Goal: Task Accomplishment & Management: Use online tool/utility

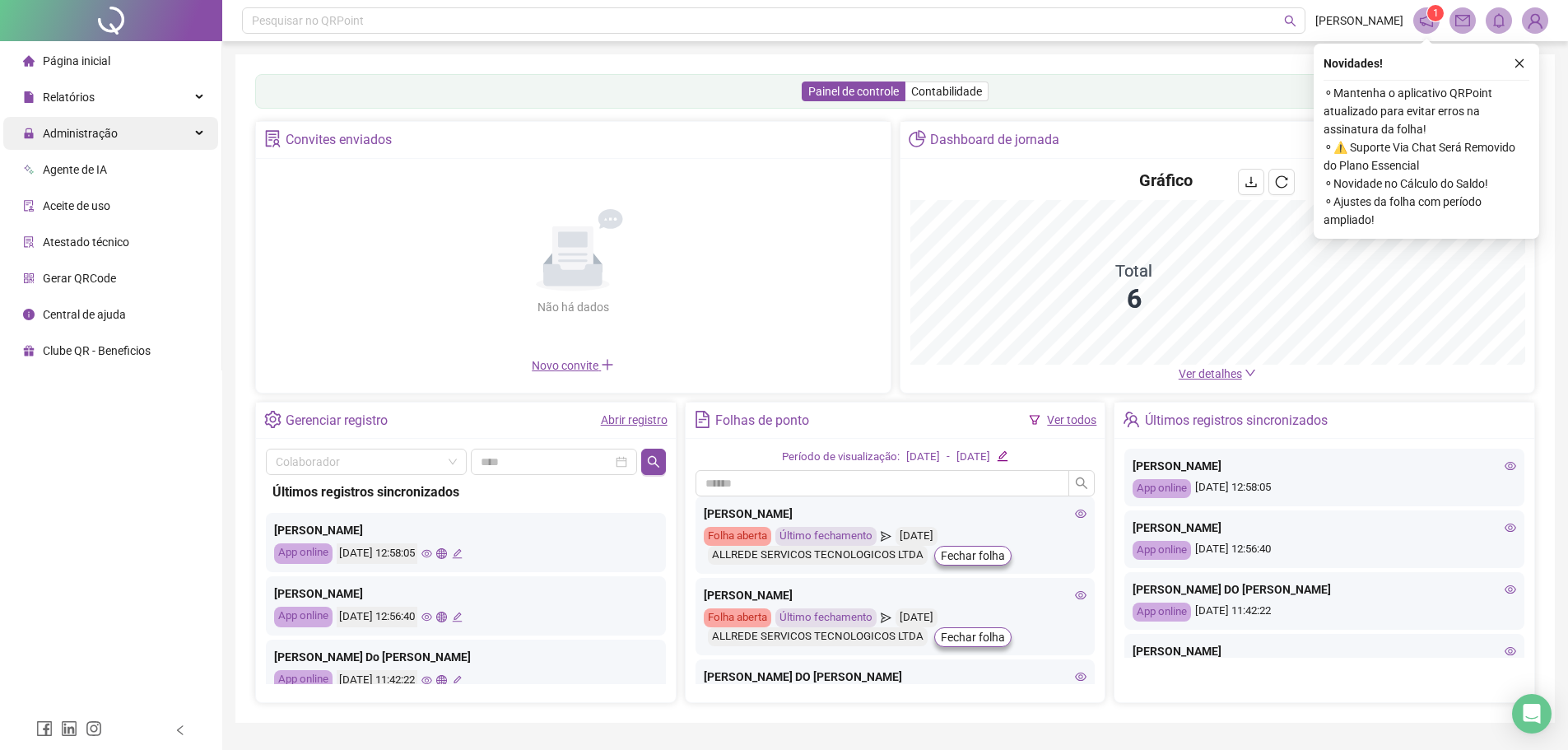
drag, startPoint x: 92, startPoint y: 143, endPoint x: 82, endPoint y: 120, distance: 25.1
click at [92, 143] on span "Administração" at bounding box center [70, 134] width 94 height 33
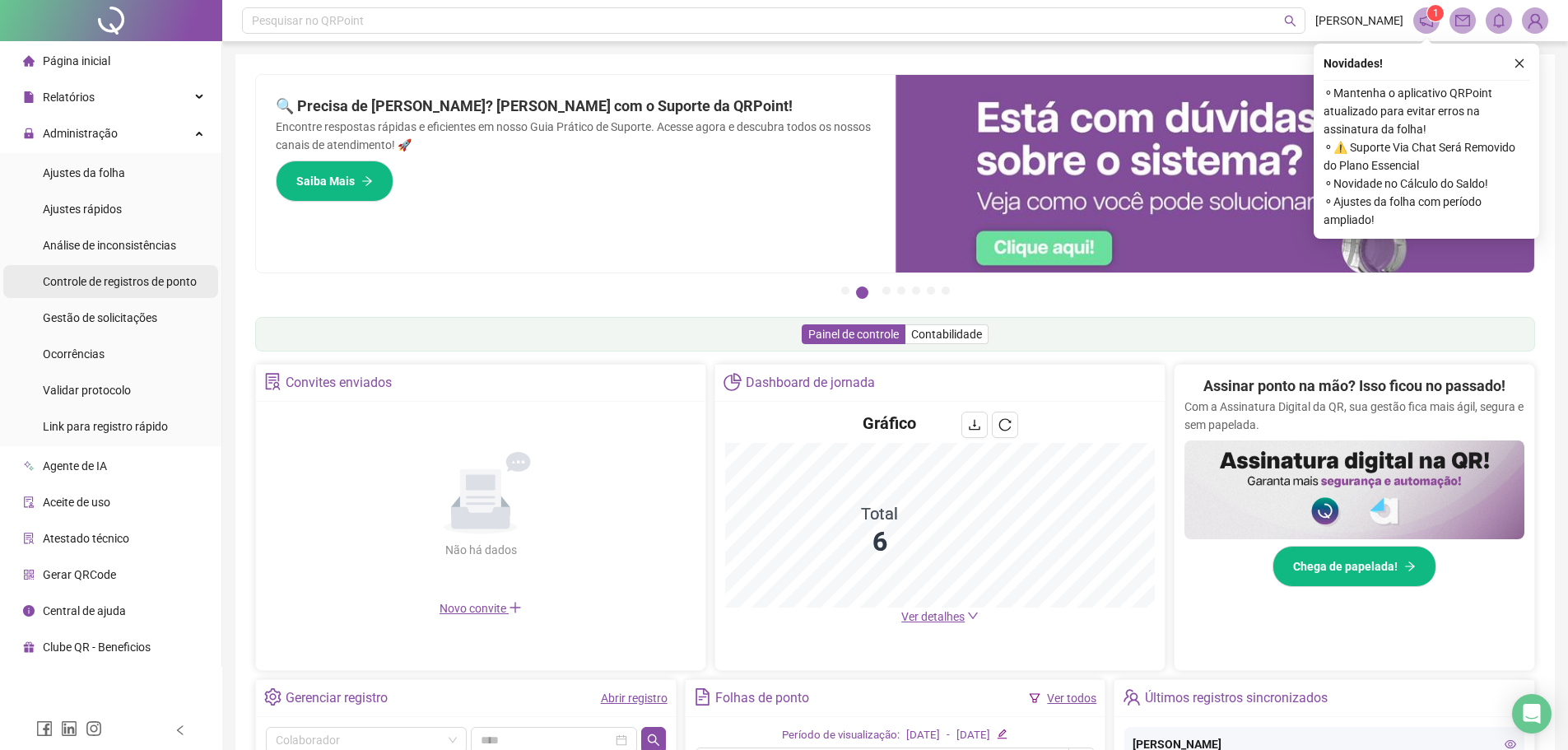
click at [123, 279] on span "Controle de registros de ponto" at bounding box center [120, 281] width 154 height 13
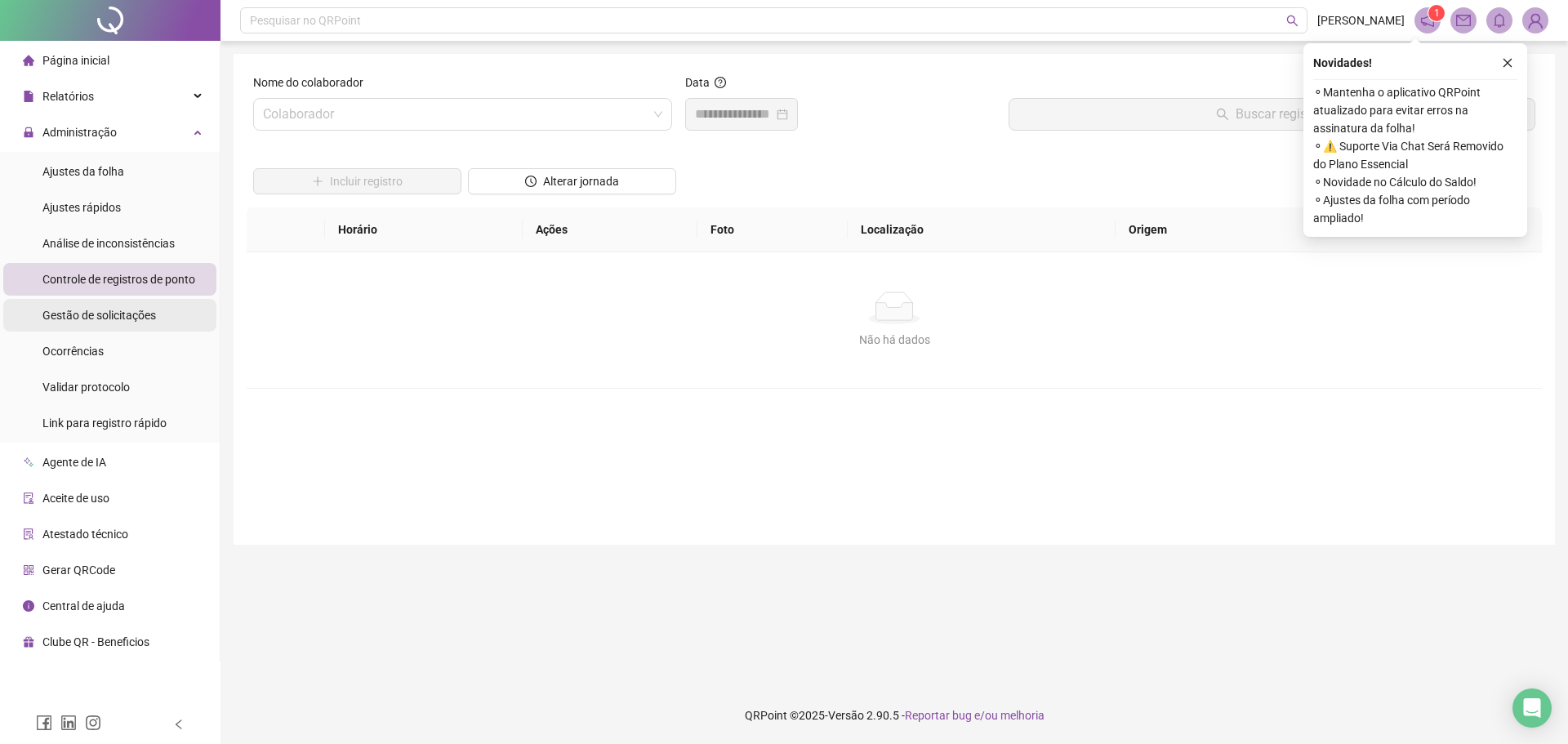
click at [117, 323] on div "Gestão de solicitações" at bounding box center [99, 315] width 114 height 33
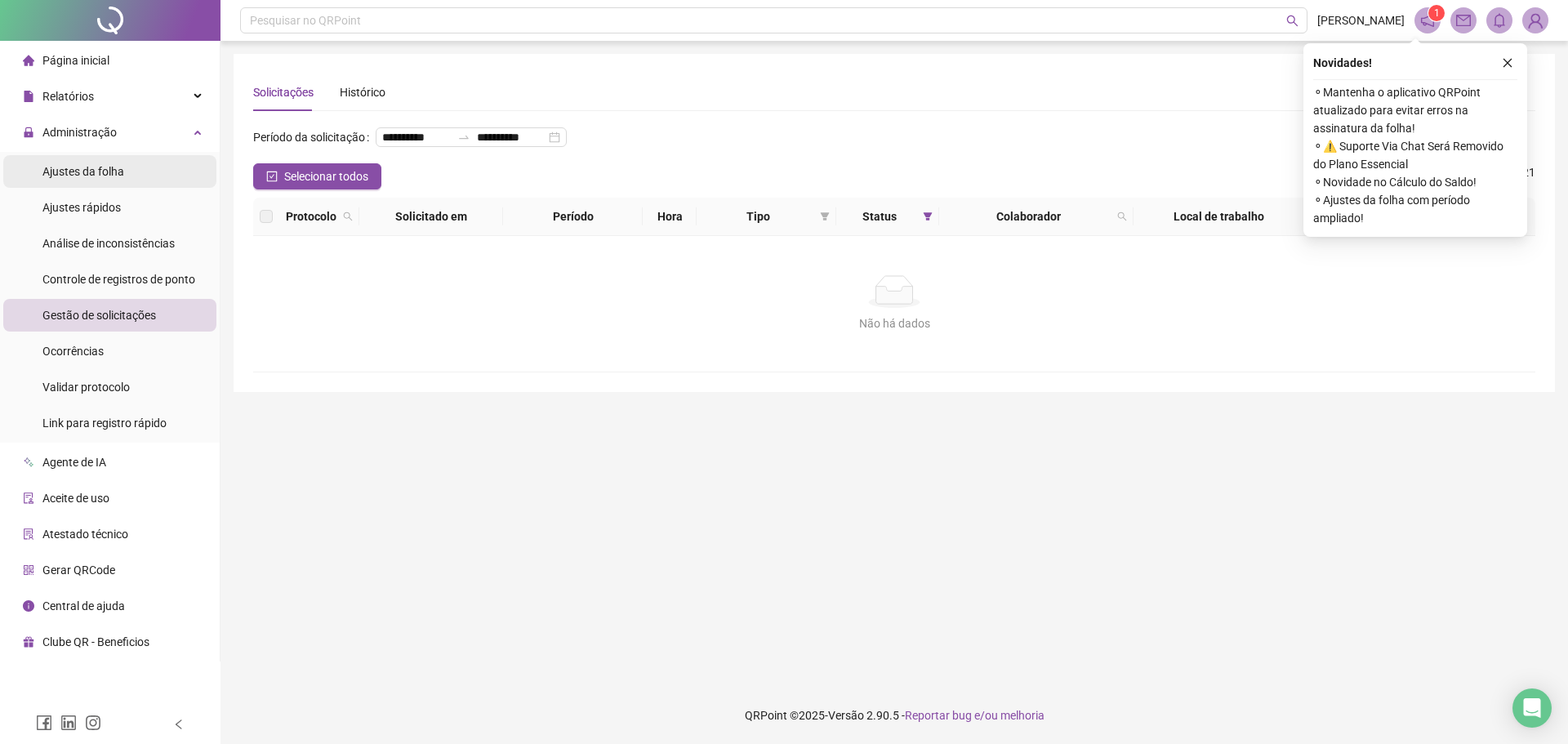
click at [86, 162] on div "Ajustes da folha" at bounding box center [83, 172] width 82 height 33
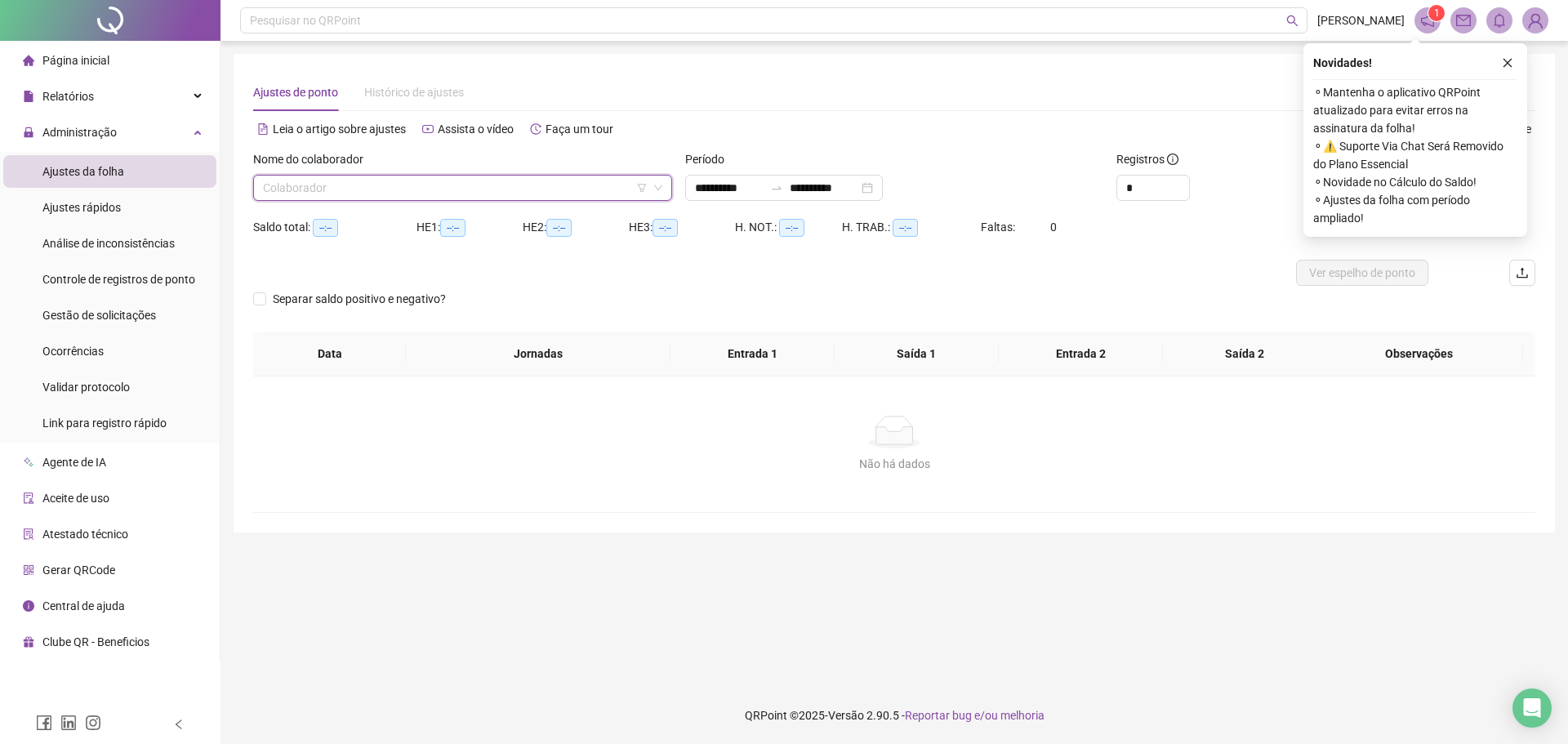
click at [372, 197] on input "search" at bounding box center [455, 188] width 385 height 24
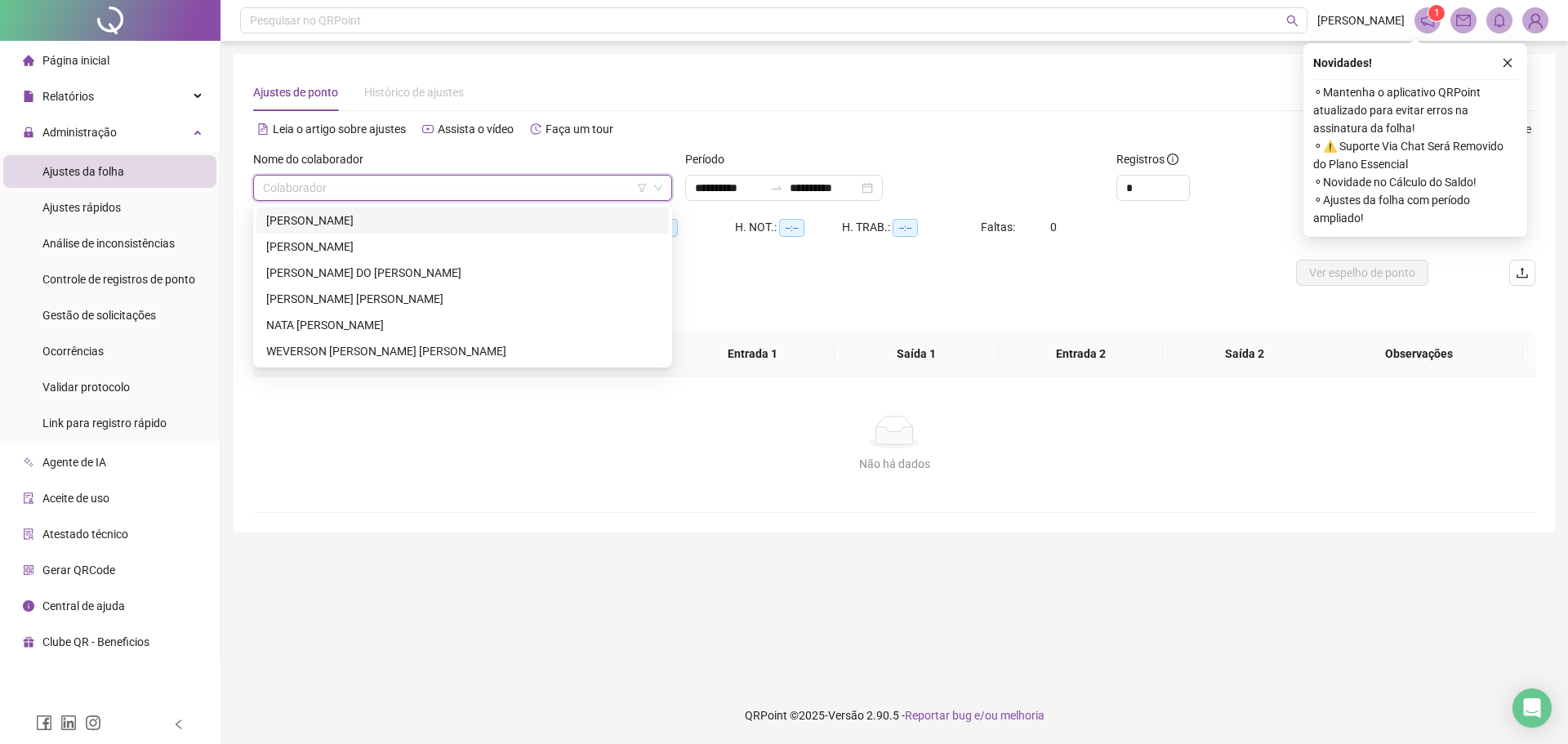
click at [299, 223] on div "[PERSON_NAME]" at bounding box center [463, 221] width 392 height 18
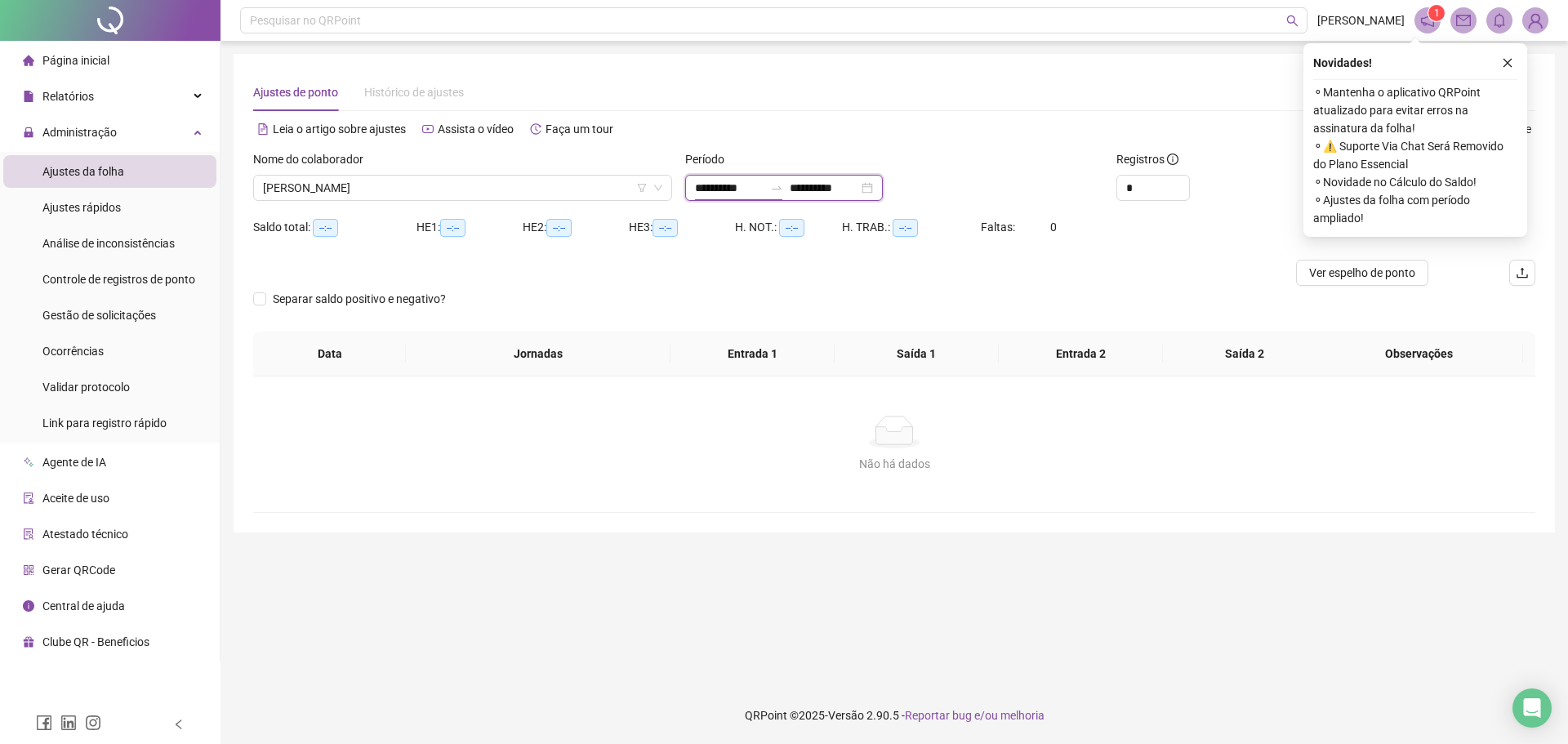
click at [734, 193] on input "**********" at bounding box center [728, 188] width 69 height 18
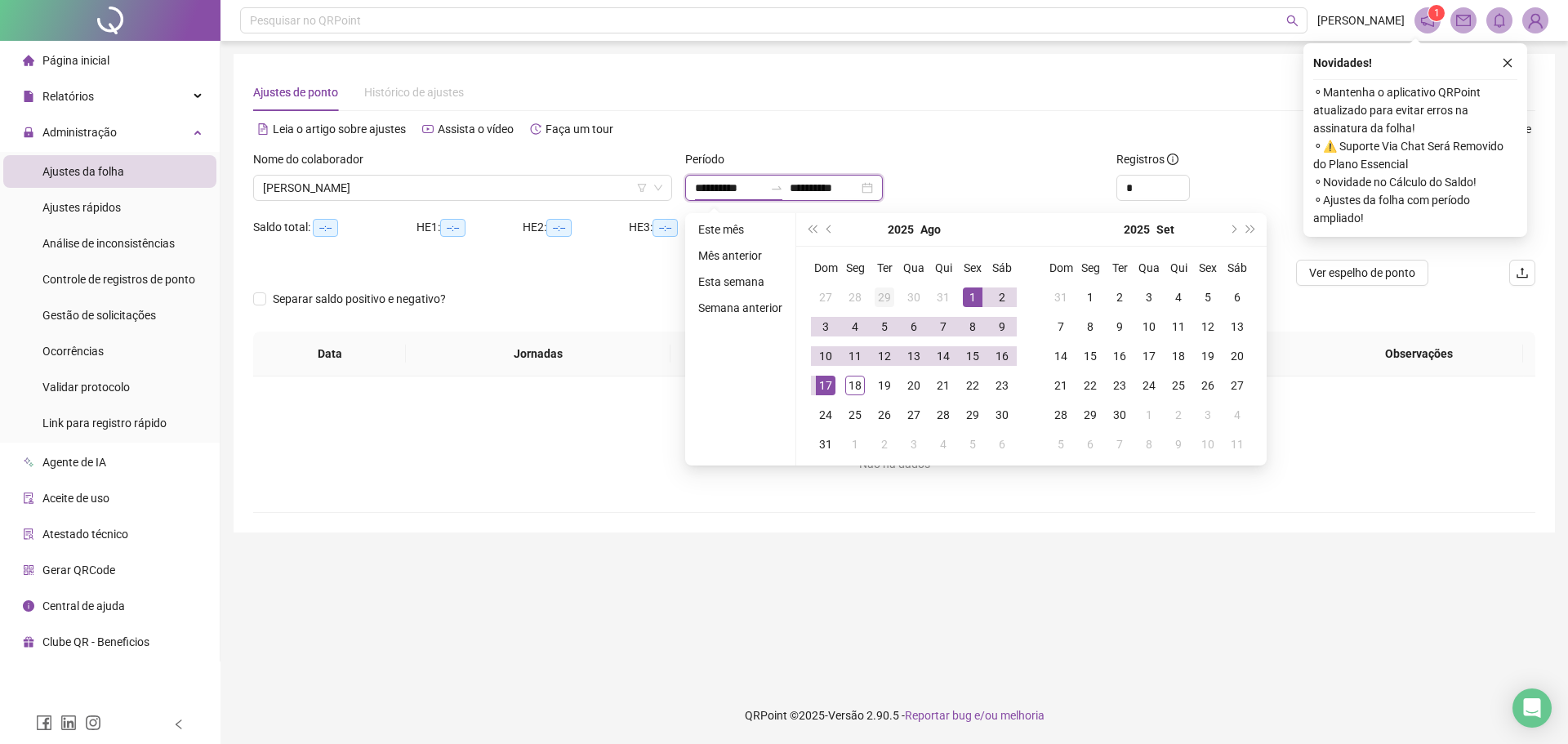
type input "**********"
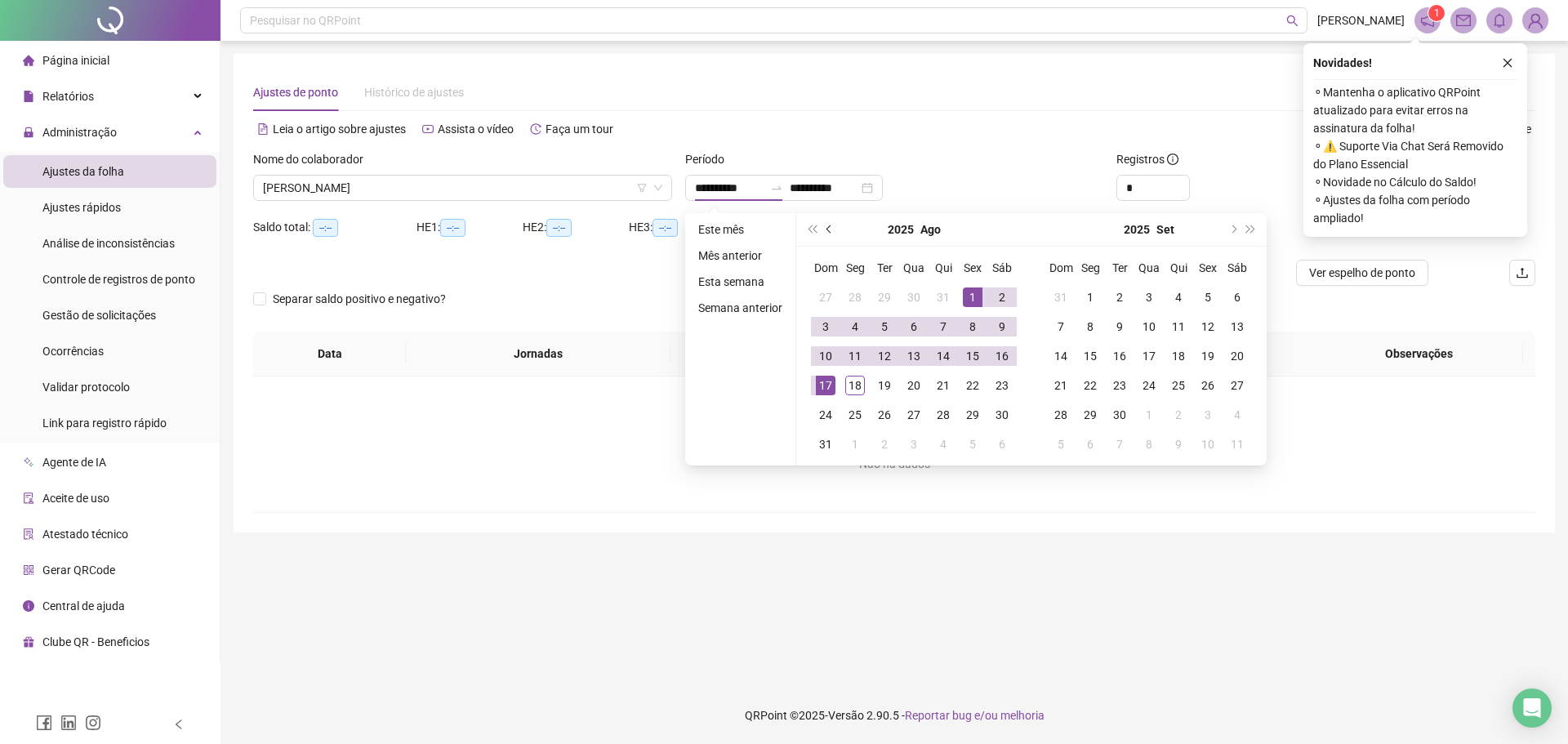
click at [823, 229] on button "prev-year" at bounding box center [829, 230] width 18 height 33
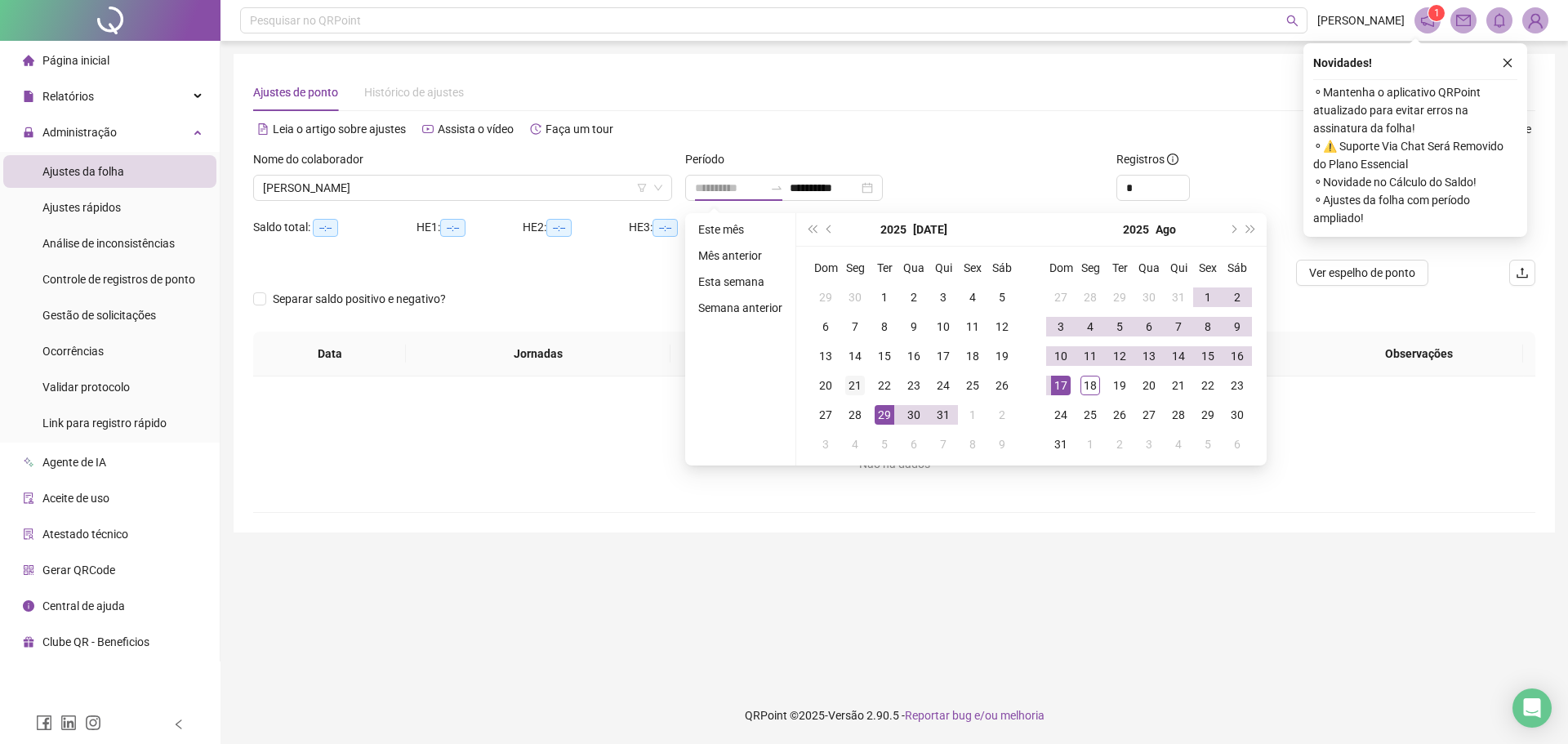
type input "**********"
click at [851, 387] on div "21" at bounding box center [855, 385] width 20 height 20
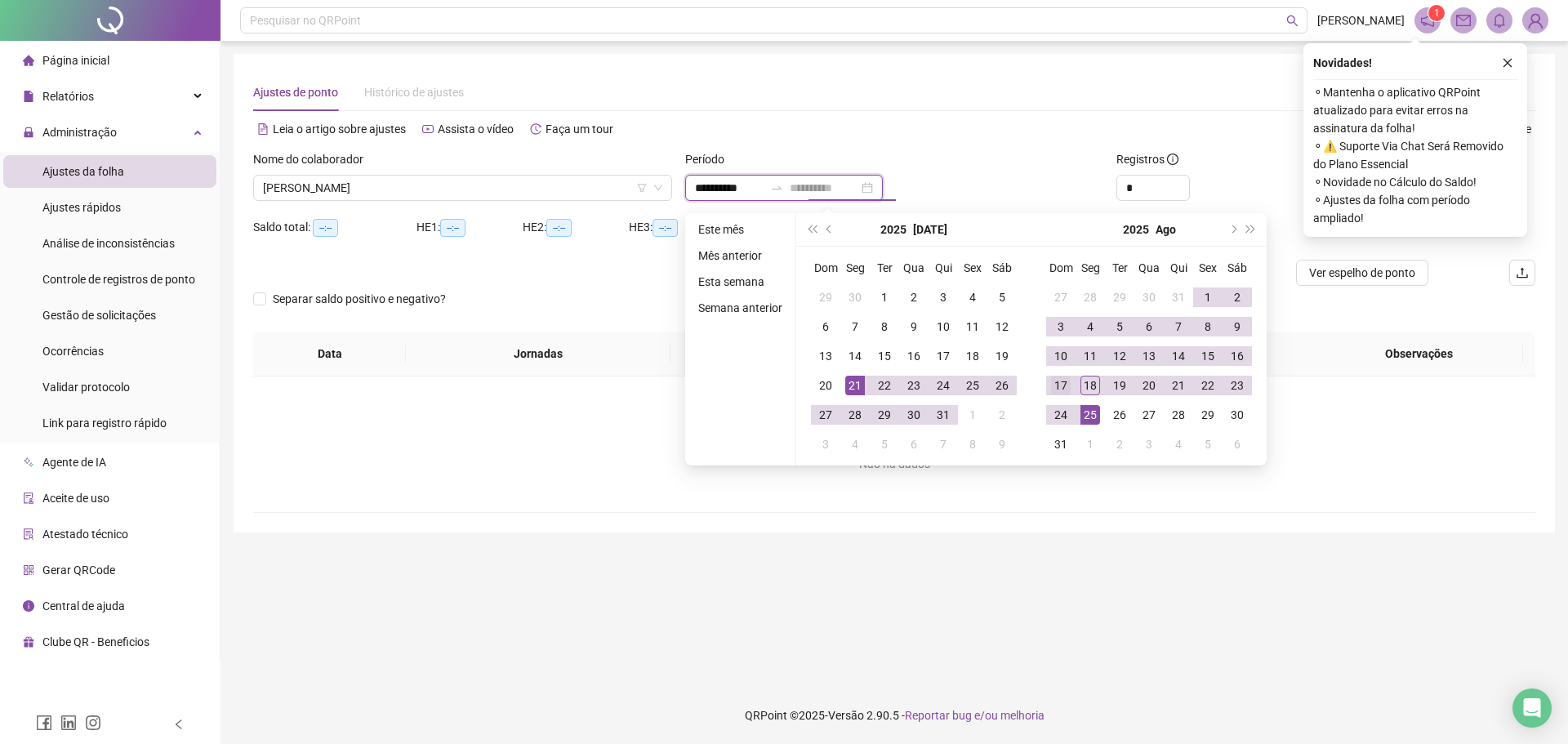
type input "**********"
click at [1057, 379] on div "17" at bounding box center [1061, 385] width 20 height 20
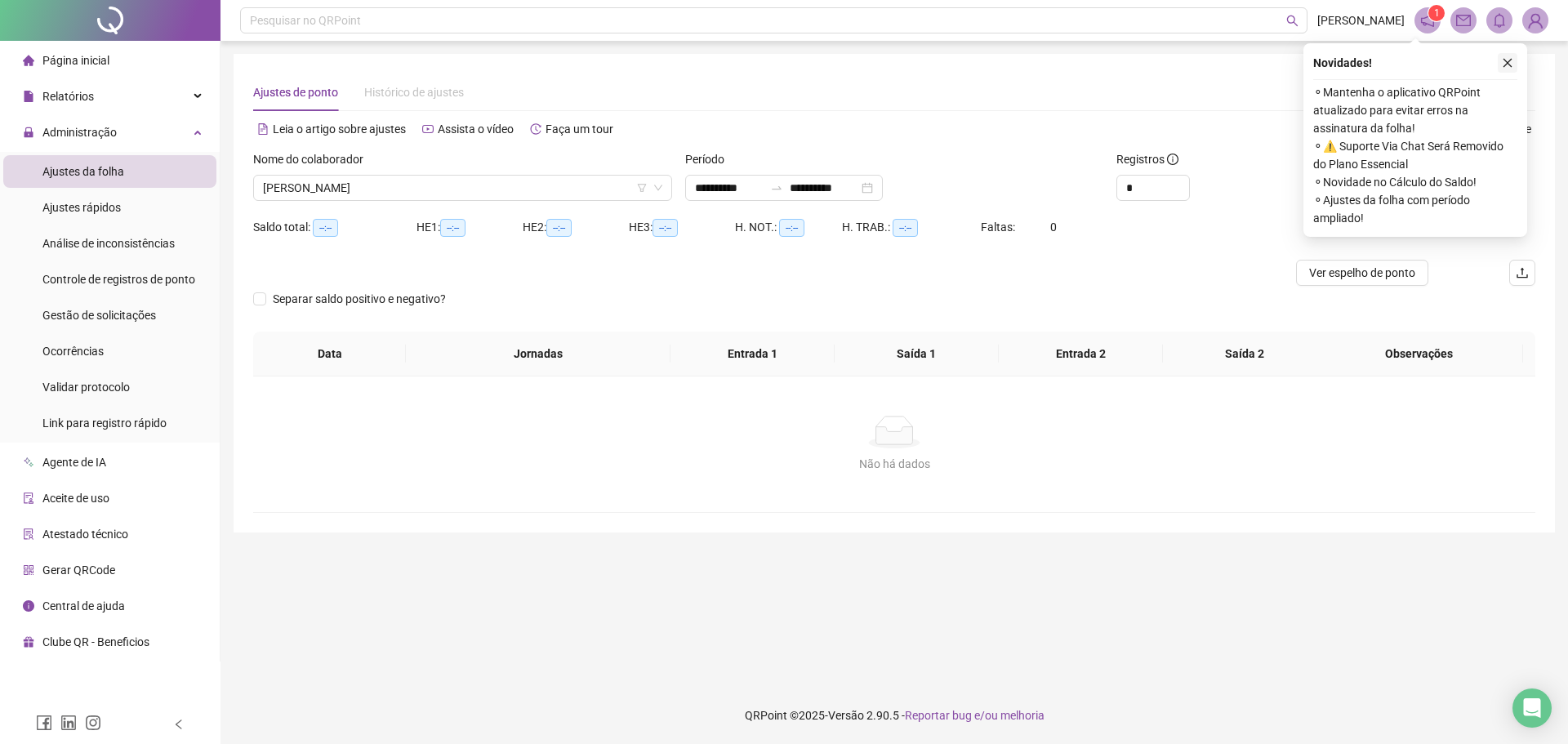
click at [1505, 55] on button "button" at bounding box center [1507, 63] width 20 height 20
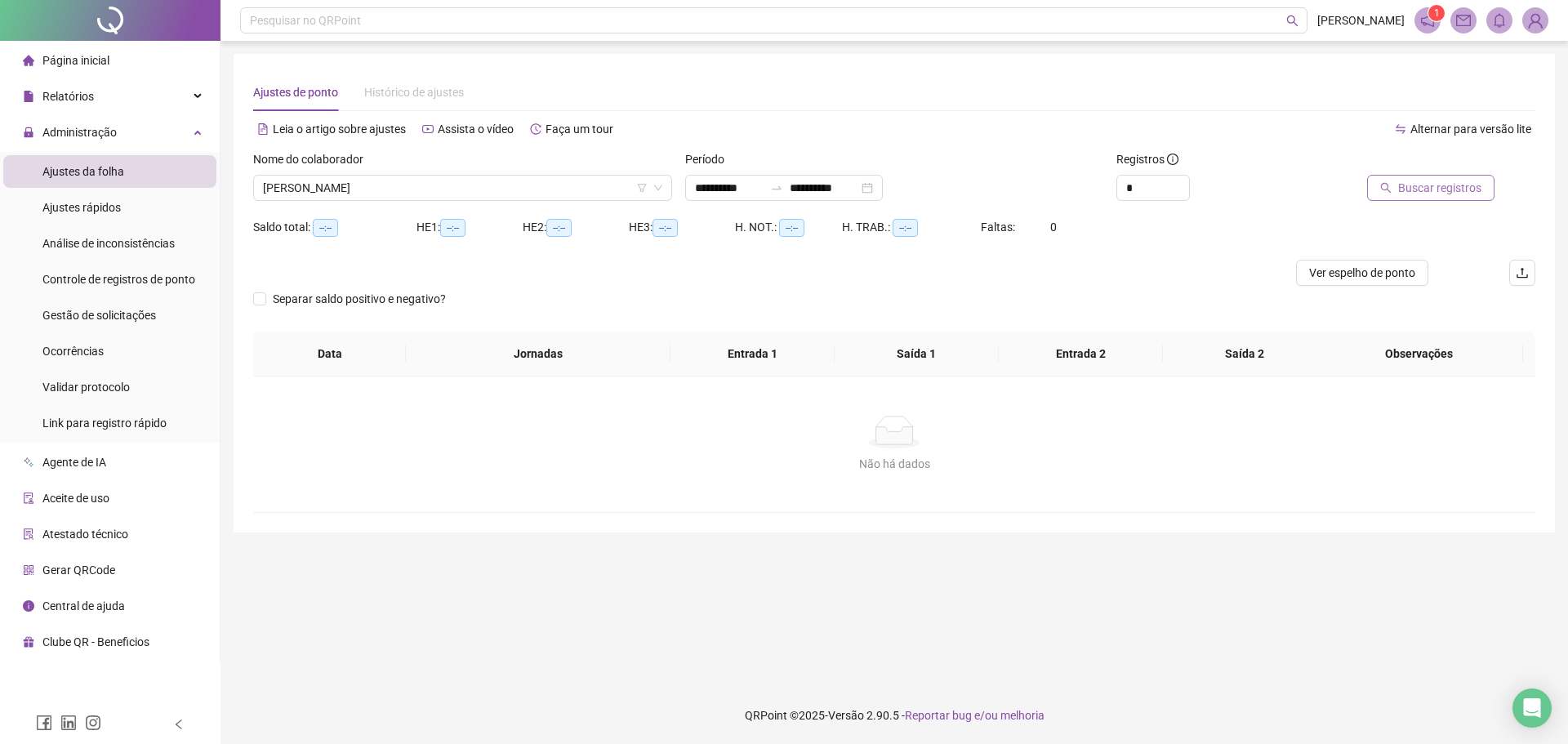
click at [1419, 189] on span "Buscar registros" at bounding box center [1440, 188] width 83 height 18
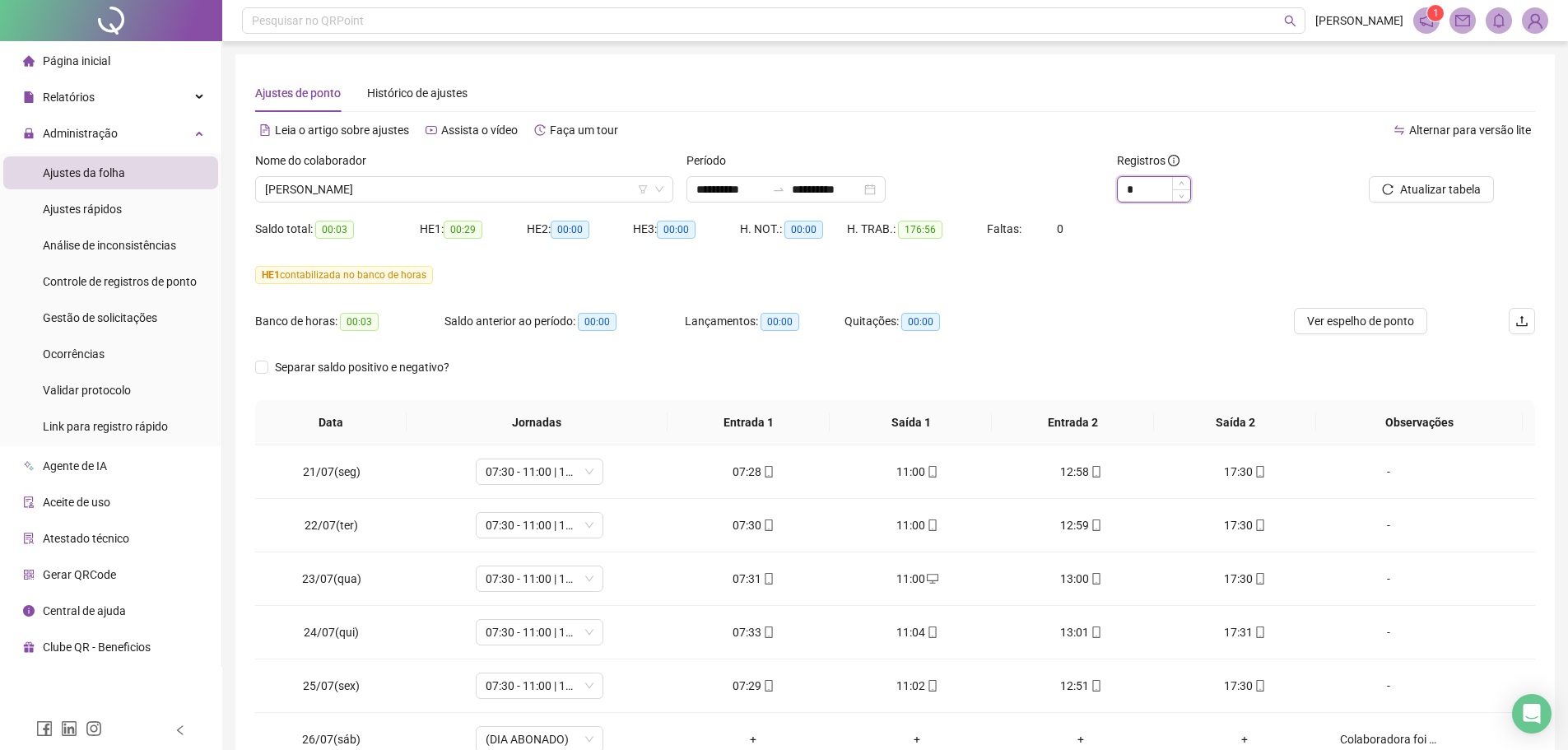
click at [1186, 182] on span "Increase Value" at bounding box center [1180, 183] width 18 height 12
type input "*"
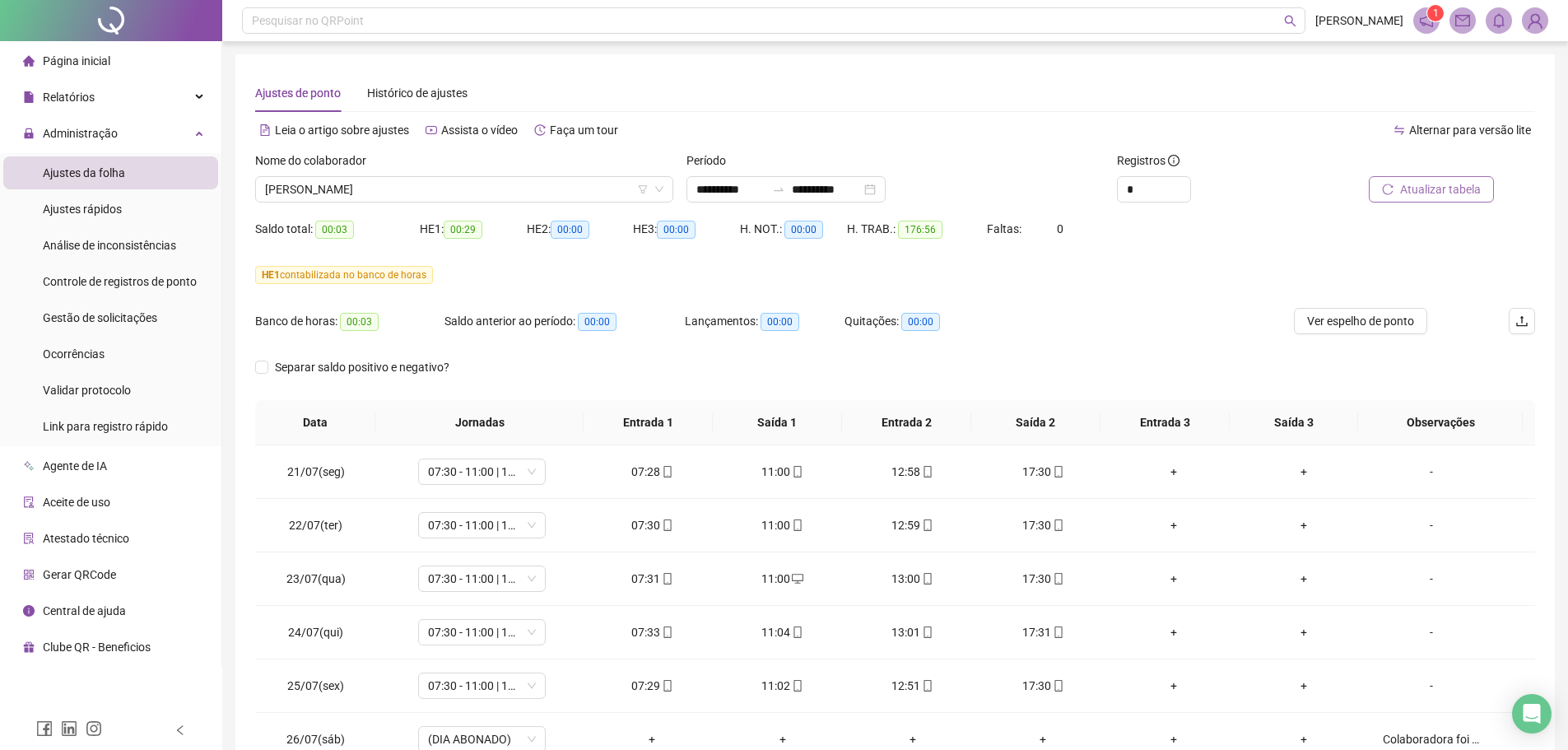
click at [1446, 194] on span "Atualizar tabela" at bounding box center [1440, 189] width 80 height 18
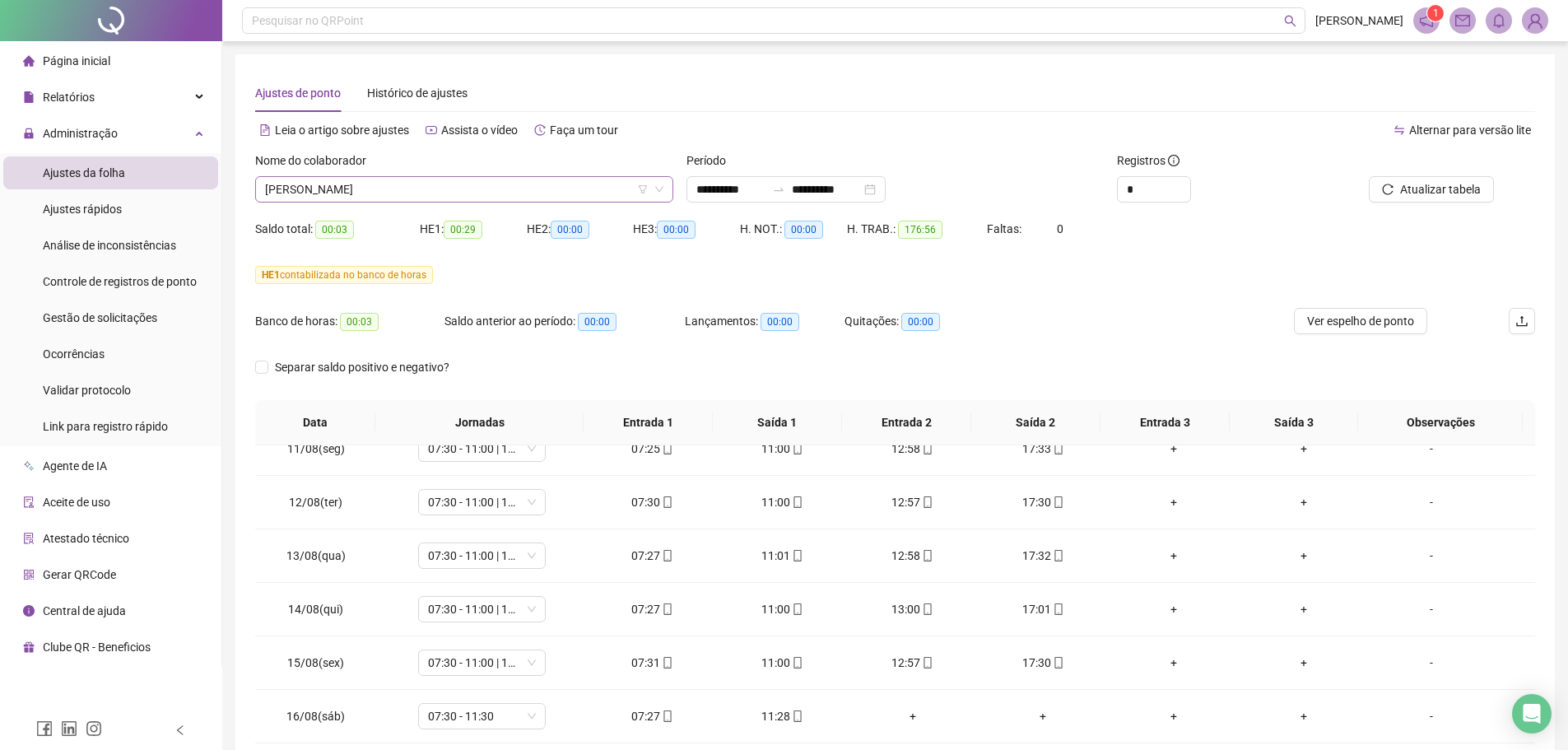
click at [435, 197] on span "[PERSON_NAME]" at bounding box center [464, 189] width 398 height 25
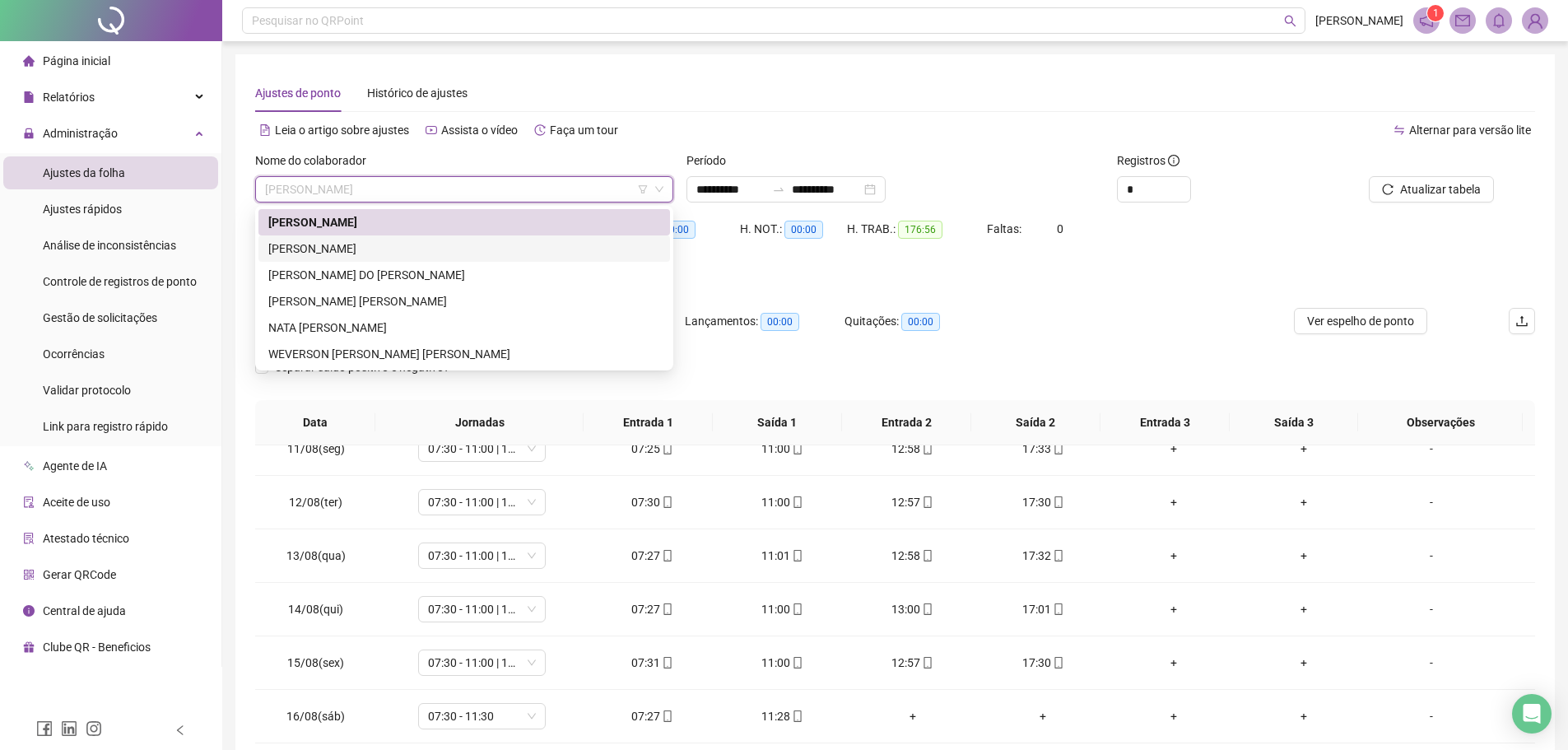
click at [370, 248] on div "[PERSON_NAME]" at bounding box center [465, 249] width 392 height 18
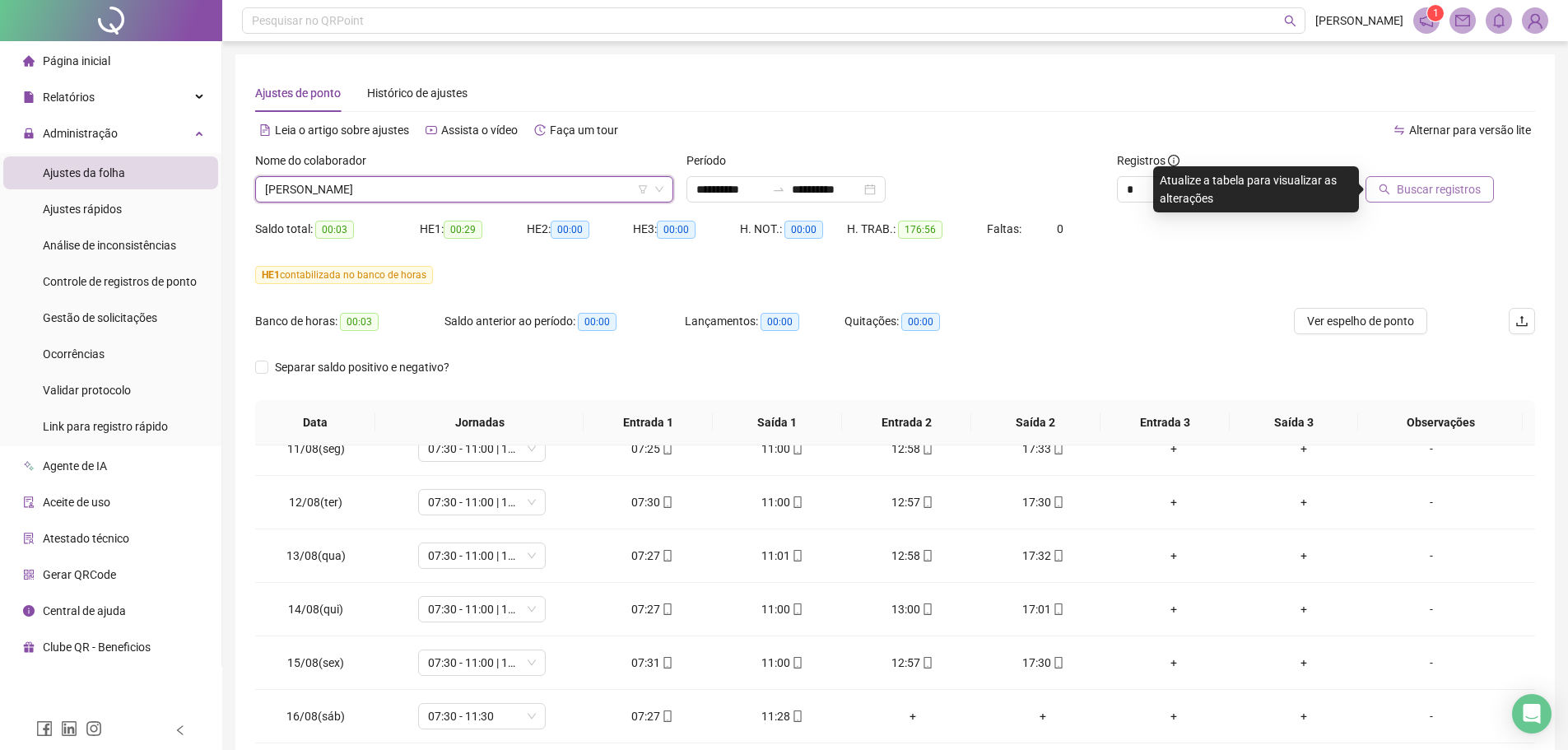
click at [1415, 189] on span "Buscar registros" at bounding box center [1438, 189] width 84 height 18
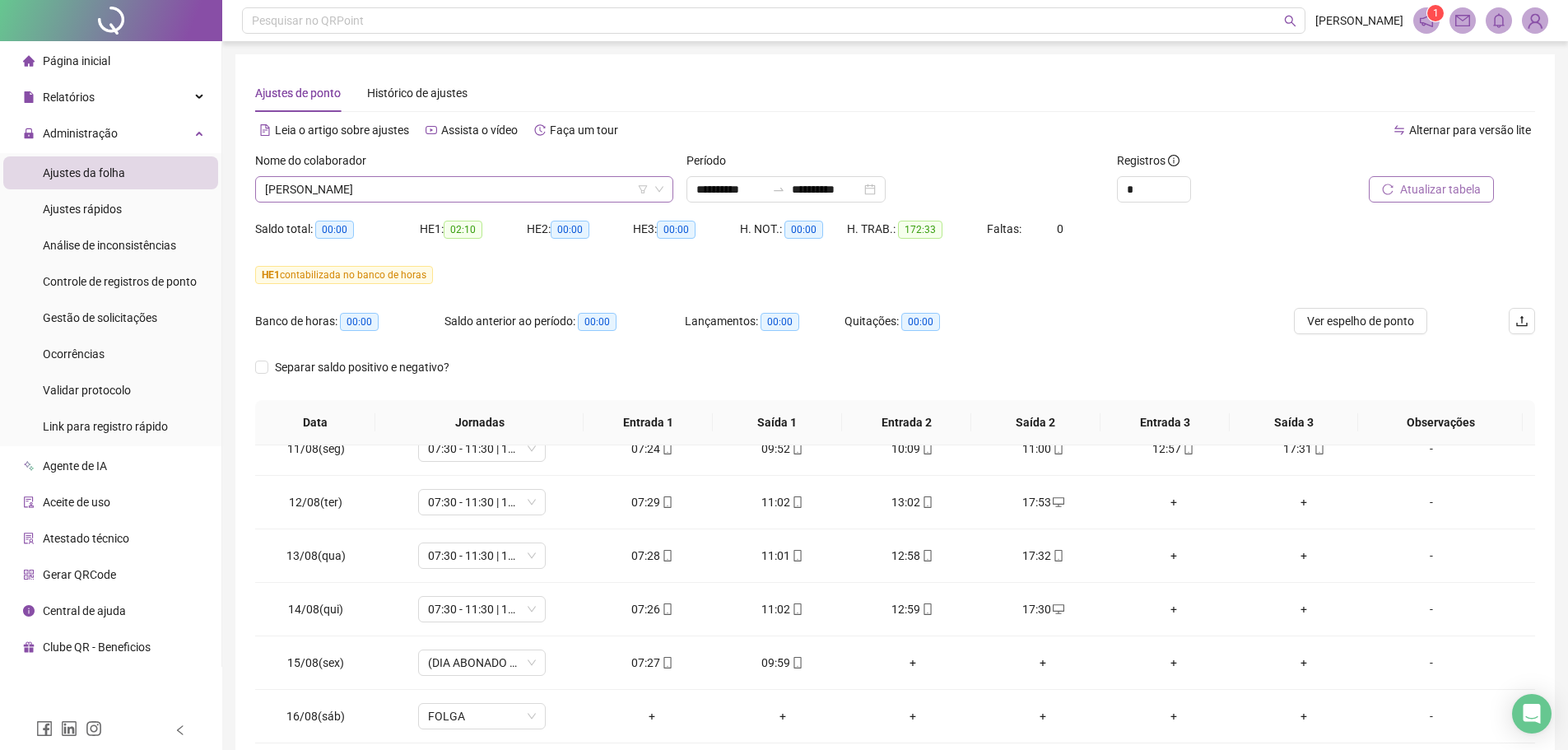
click at [421, 197] on span "[PERSON_NAME]" at bounding box center [464, 189] width 398 height 25
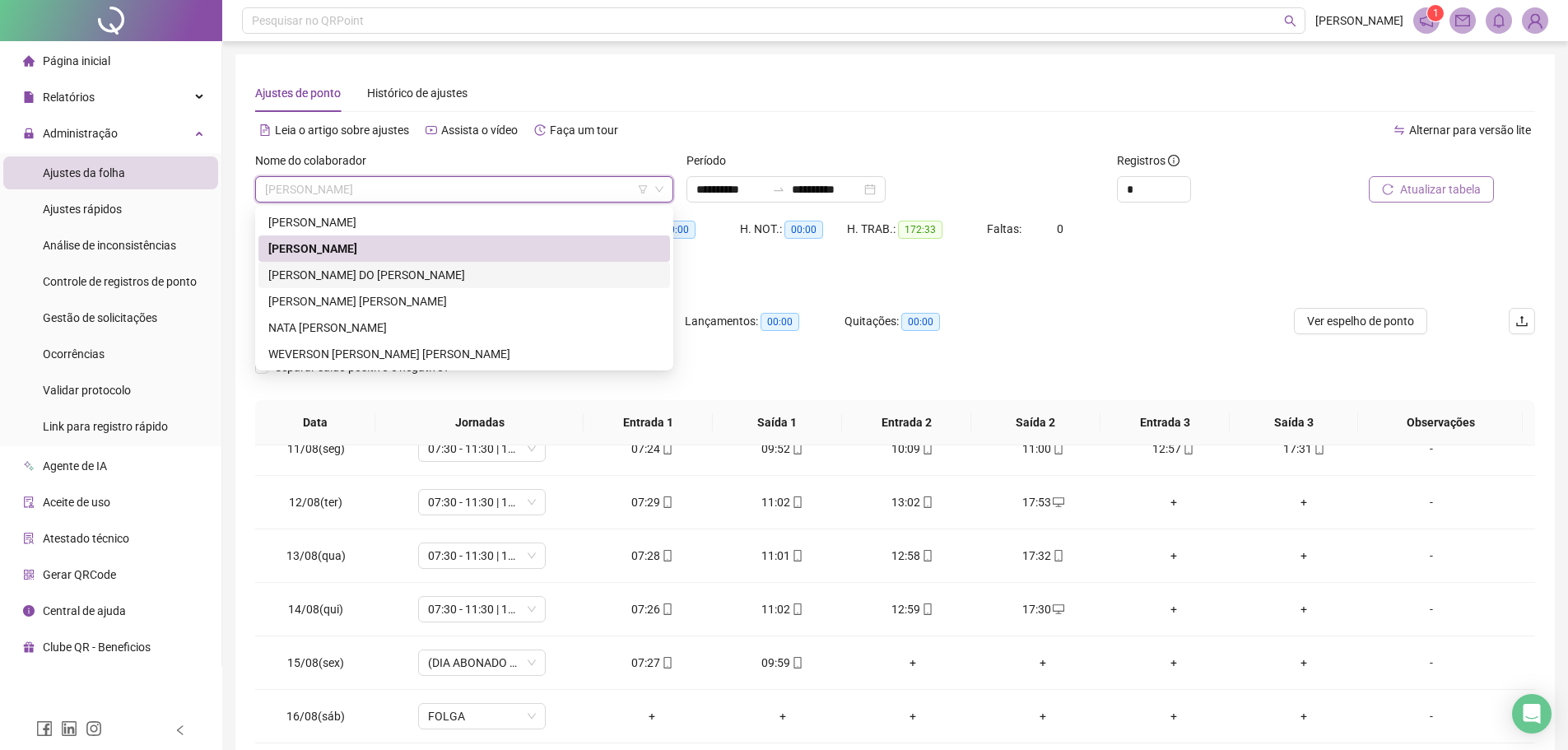
click at [327, 281] on div "[PERSON_NAME] DO [PERSON_NAME]" at bounding box center [465, 275] width 392 height 18
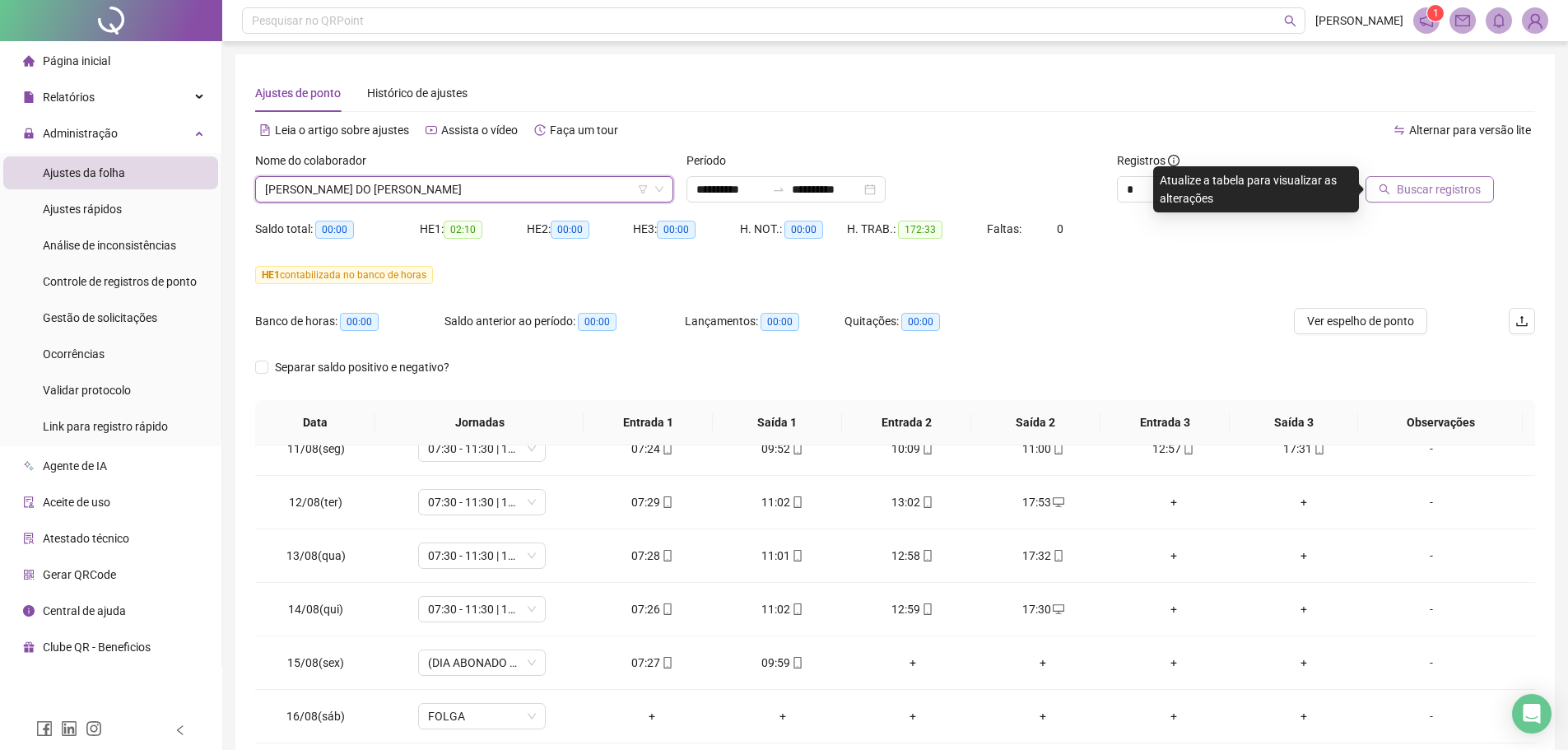
click at [1411, 193] on span "Buscar registros" at bounding box center [1438, 189] width 84 height 18
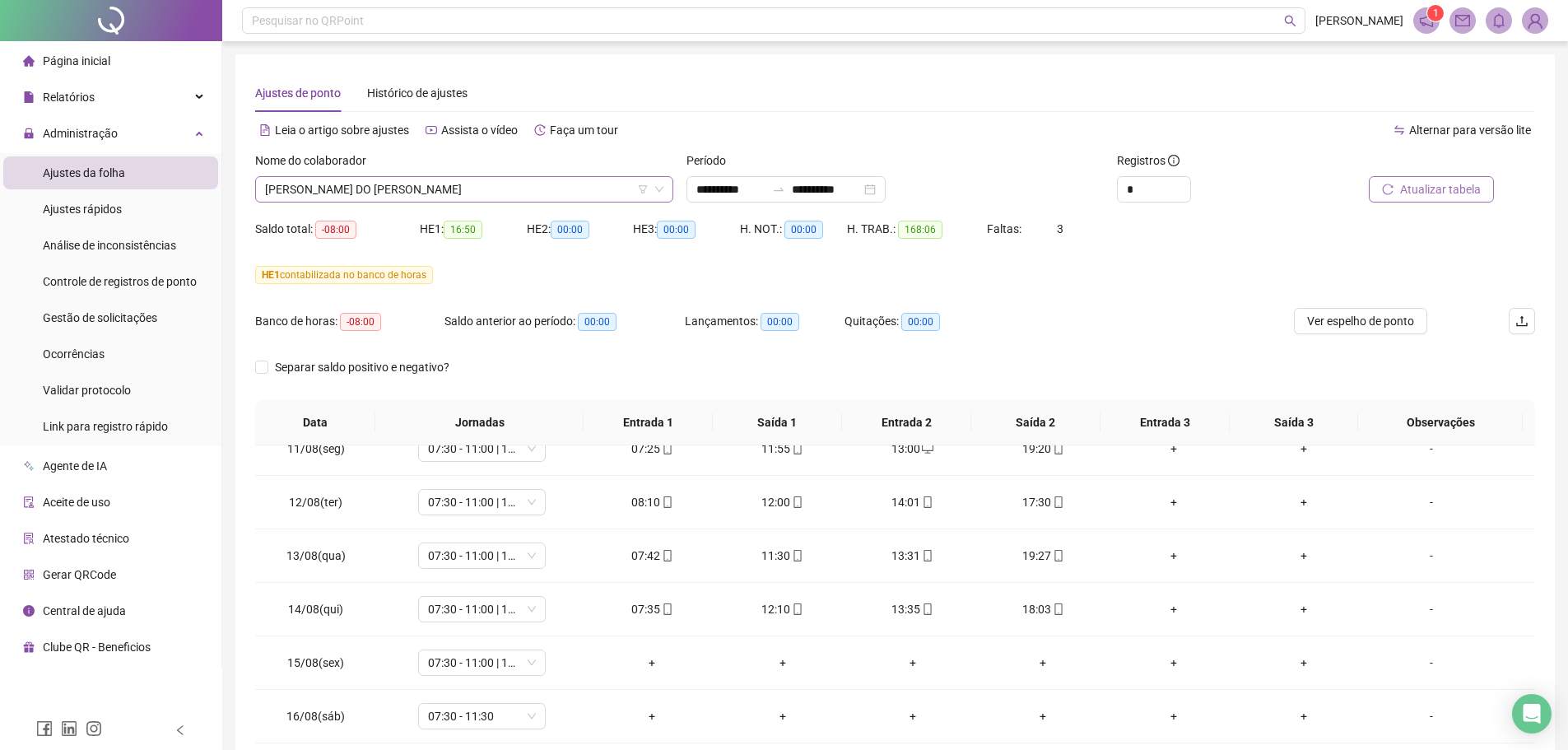
click at [492, 186] on span "[PERSON_NAME] DO [PERSON_NAME]" at bounding box center [464, 189] width 398 height 25
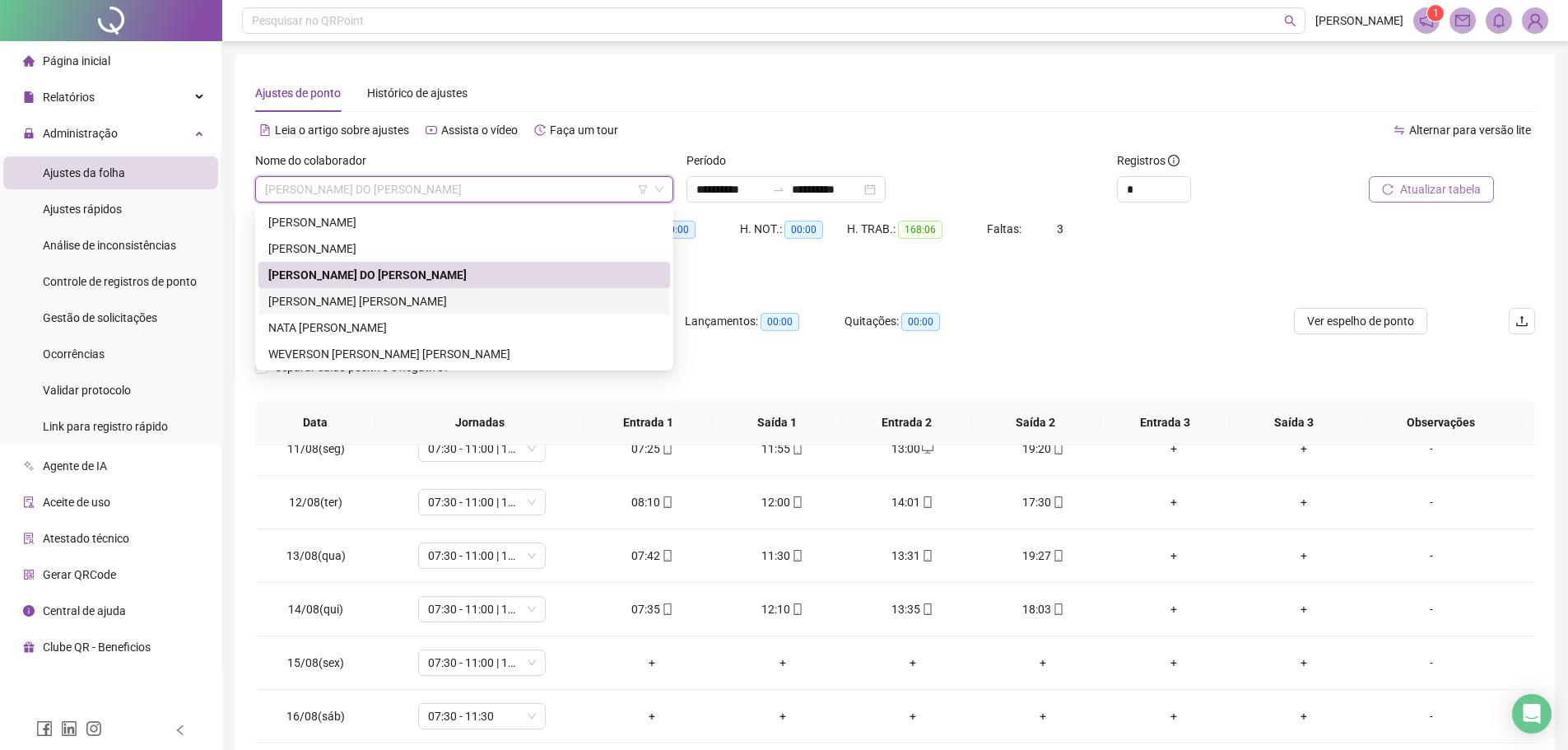
click at [326, 303] on div "[PERSON_NAME] [PERSON_NAME]" at bounding box center [465, 301] width 392 height 18
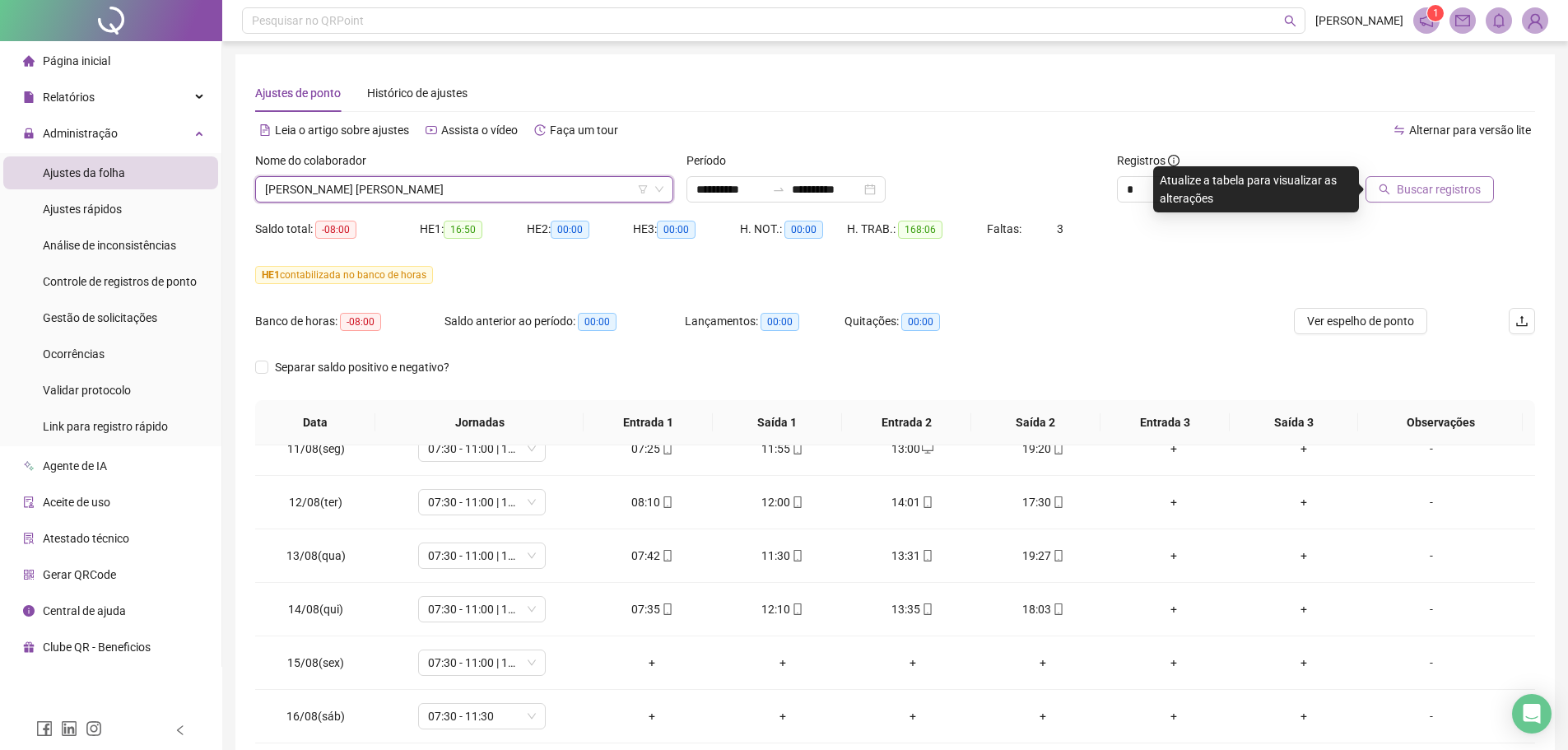
click at [1404, 200] on button "Buscar registros" at bounding box center [1430, 189] width 129 height 26
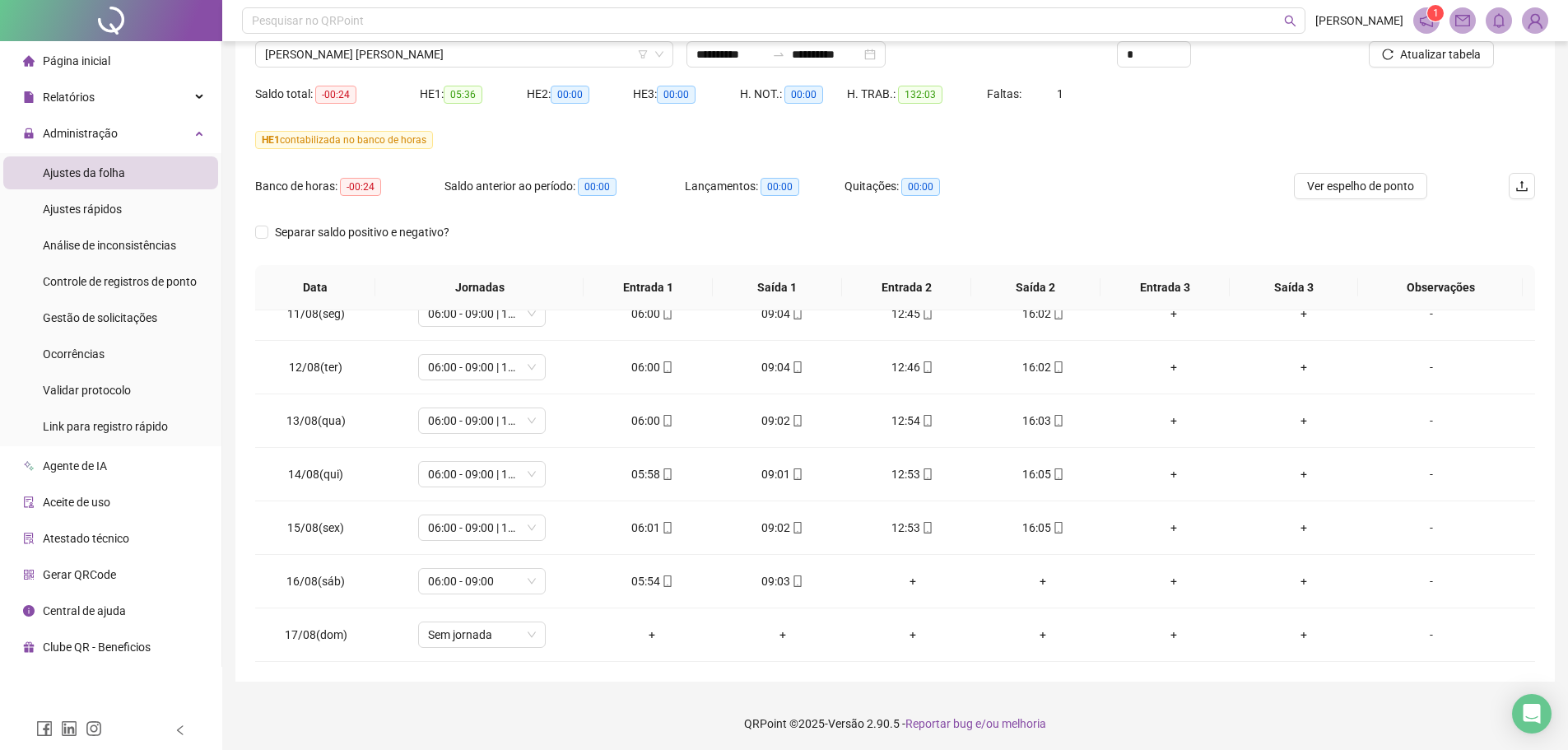
scroll to position [137, 0]
click at [402, 48] on span "[PERSON_NAME] [PERSON_NAME]" at bounding box center [464, 52] width 398 height 25
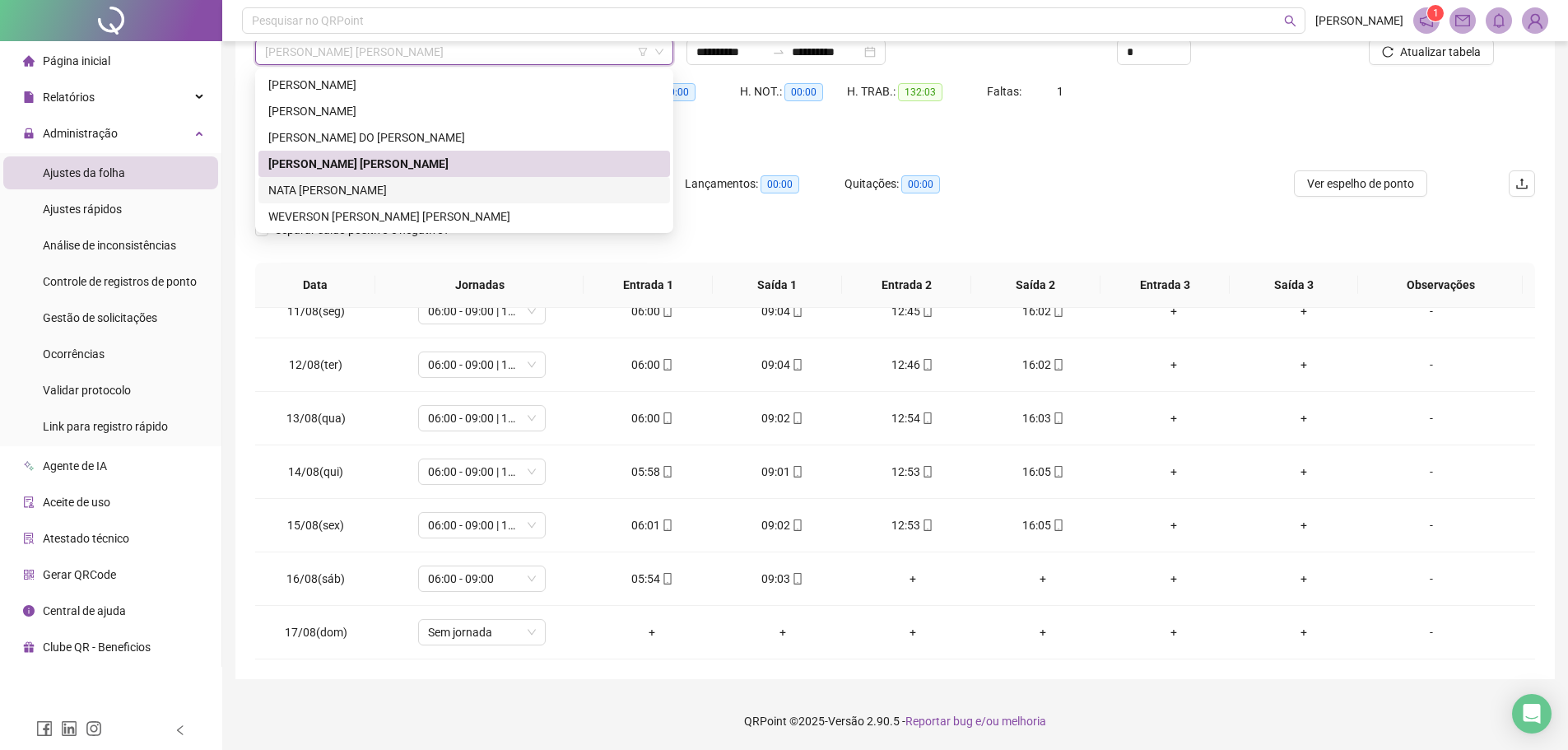
click at [366, 192] on div "NATA [PERSON_NAME]" at bounding box center [465, 190] width 392 height 18
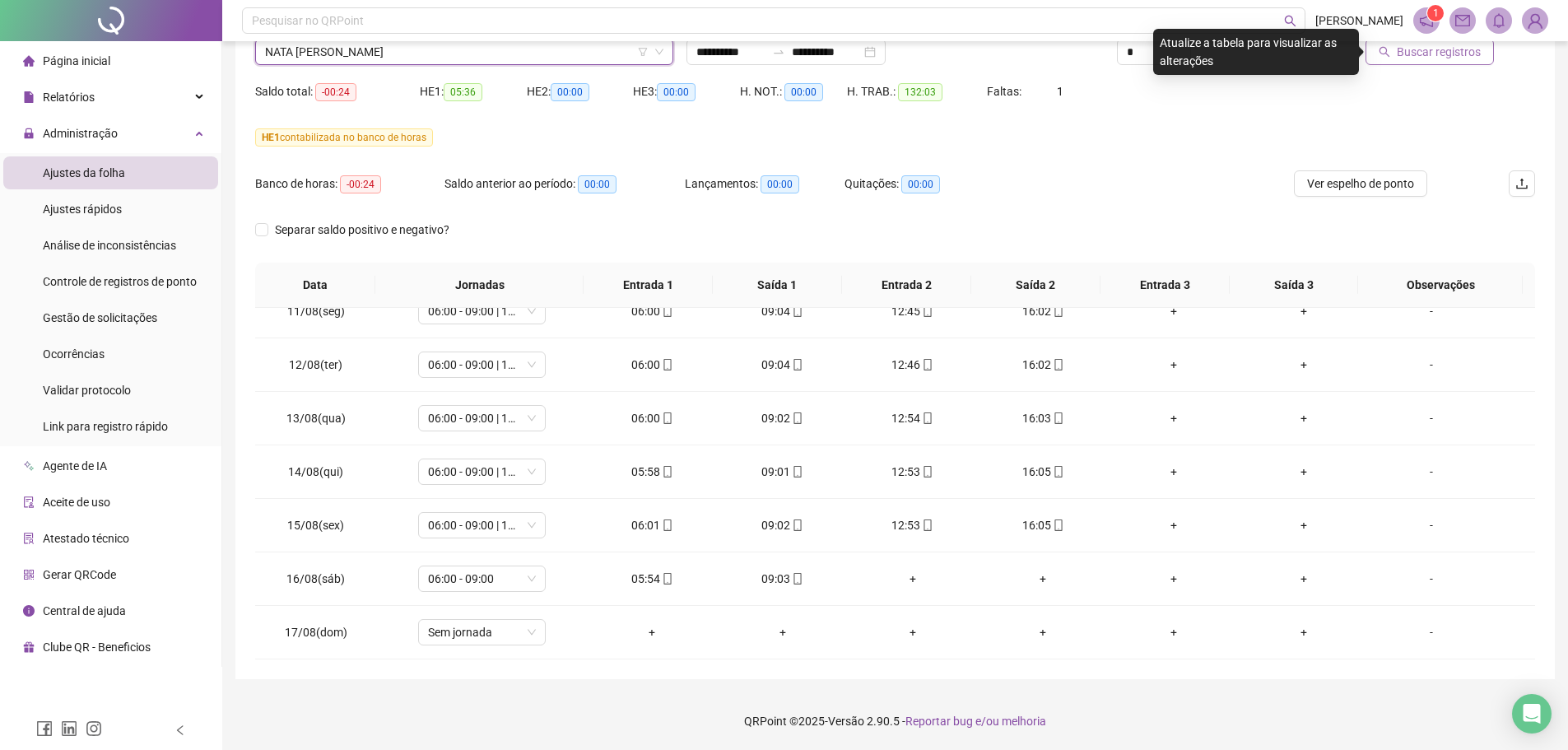
click at [1442, 52] on span "Buscar registros" at bounding box center [1438, 52] width 84 height 18
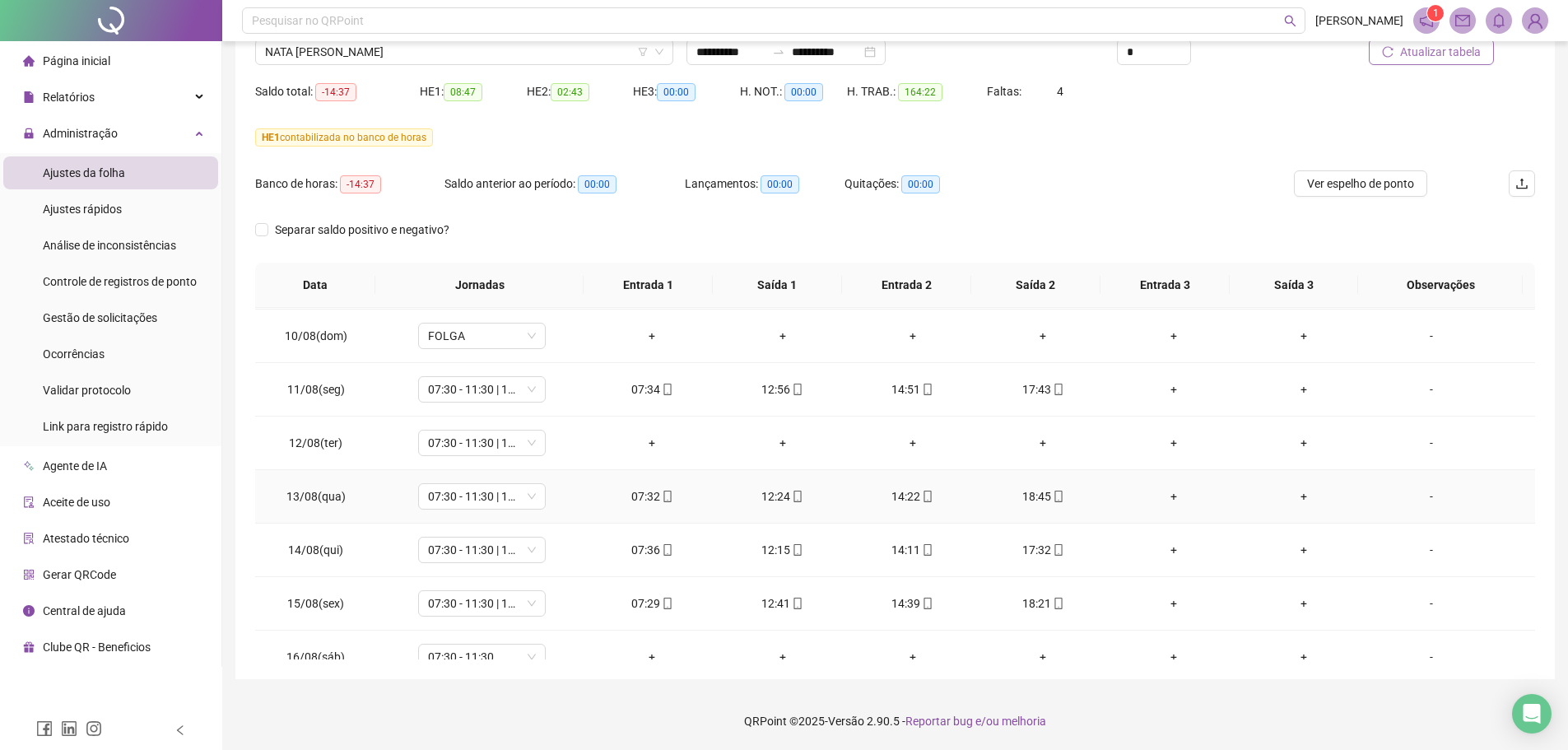
scroll to position [1146, 0]
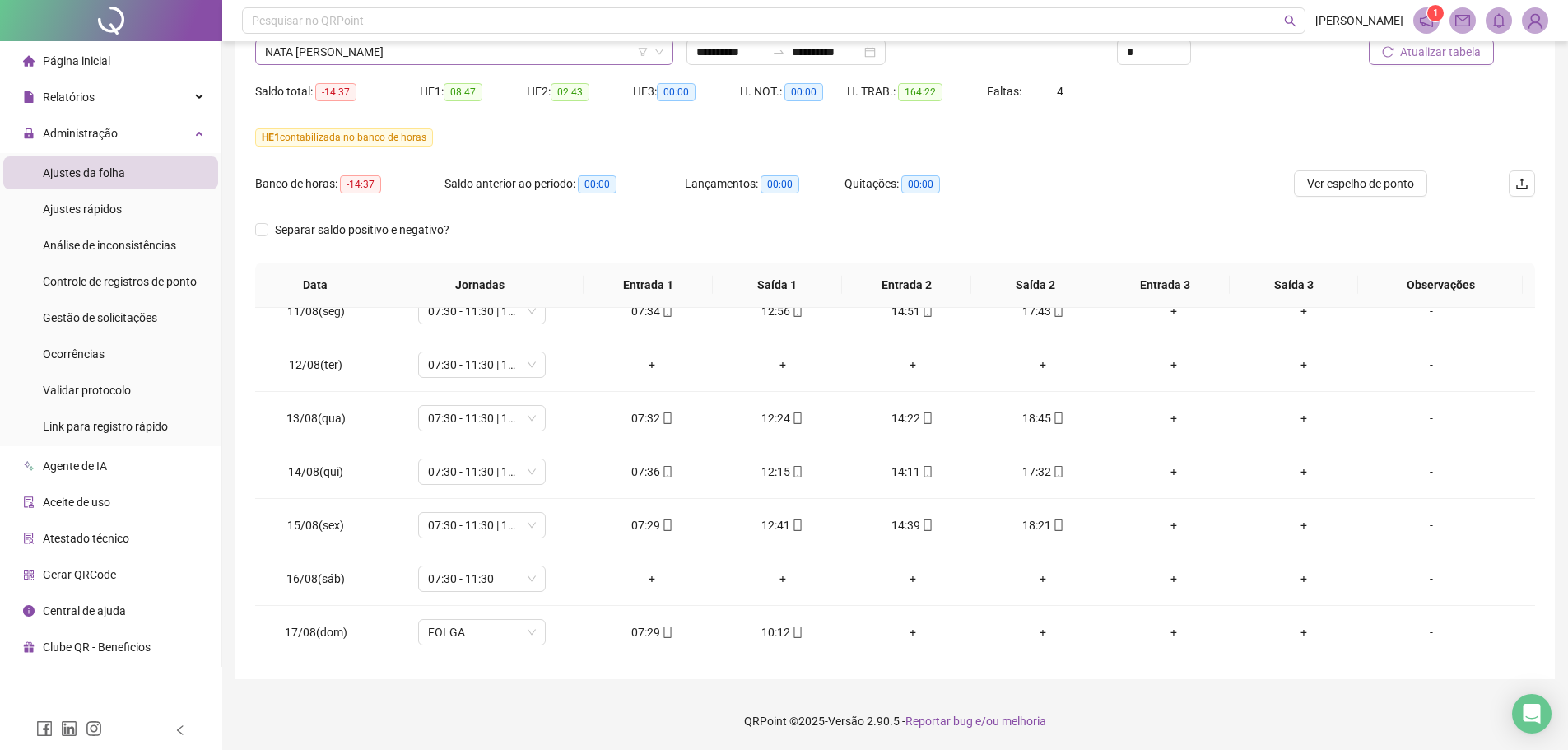
click at [384, 62] on span "NATA [PERSON_NAME]" at bounding box center [464, 52] width 398 height 25
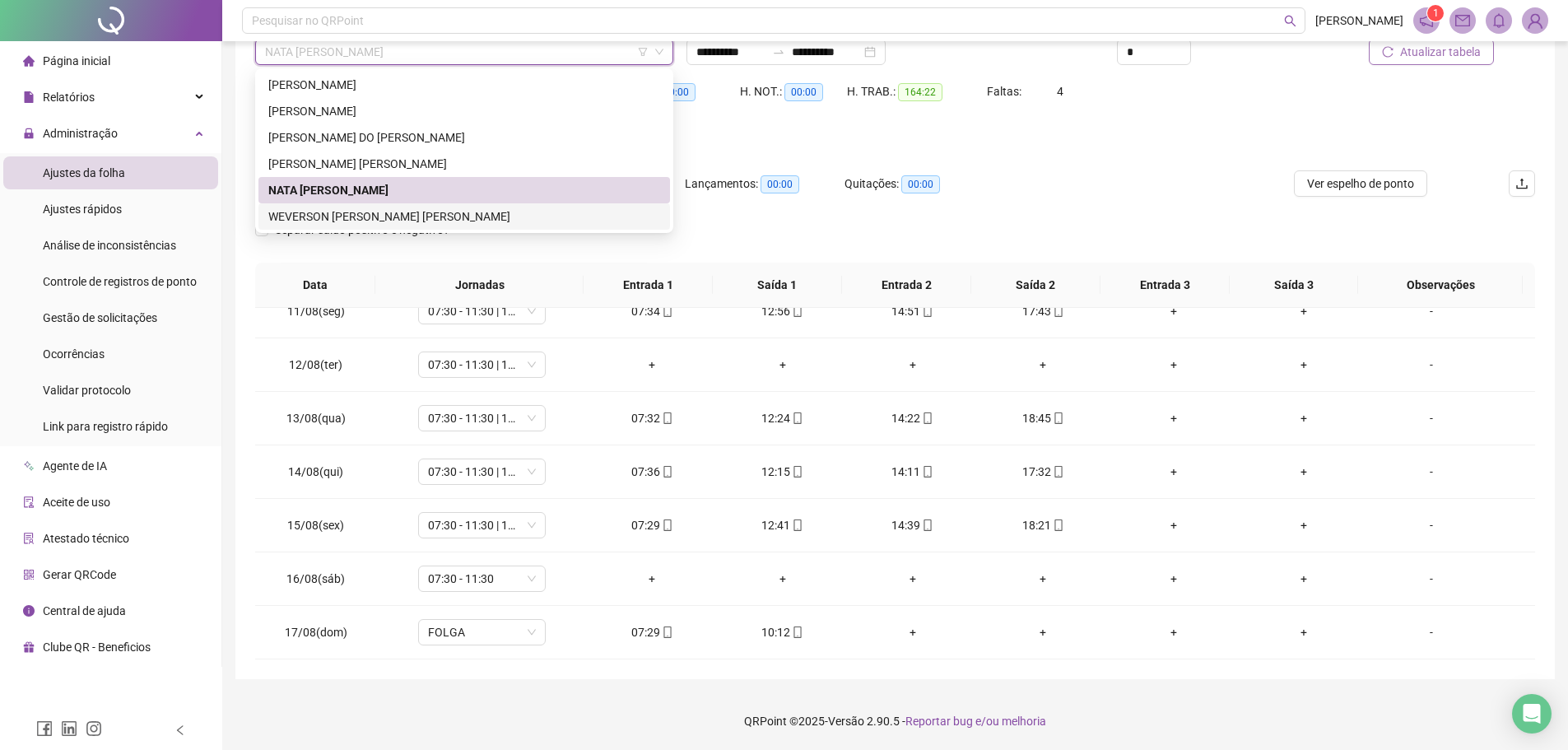
drag, startPoint x: 353, startPoint y: 210, endPoint x: 407, endPoint y: 201, distance: 54.7
click at [354, 210] on div "WEVERSON [PERSON_NAME] [PERSON_NAME]" at bounding box center [465, 216] width 392 height 18
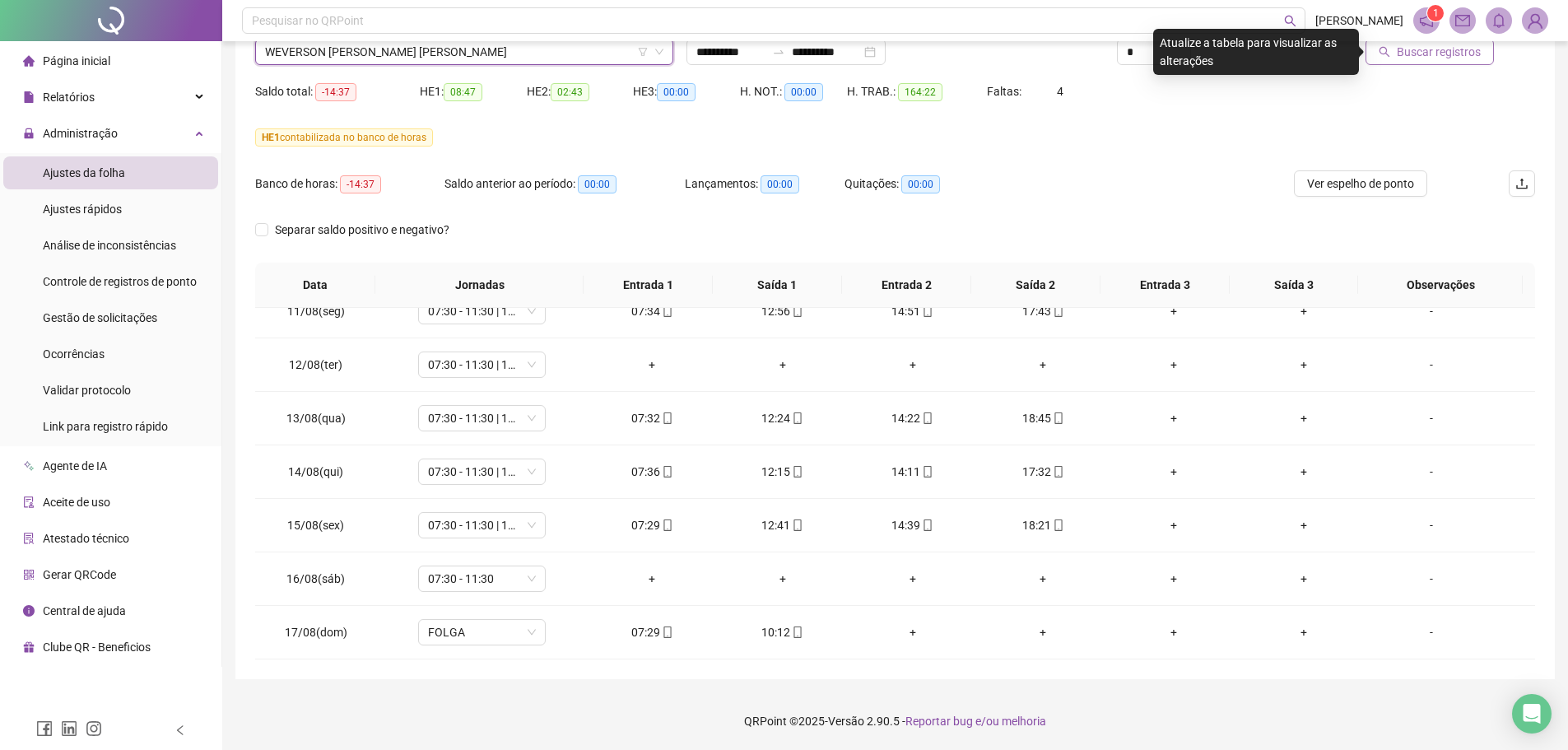
click at [1460, 48] on span "Buscar registros" at bounding box center [1438, 52] width 84 height 18
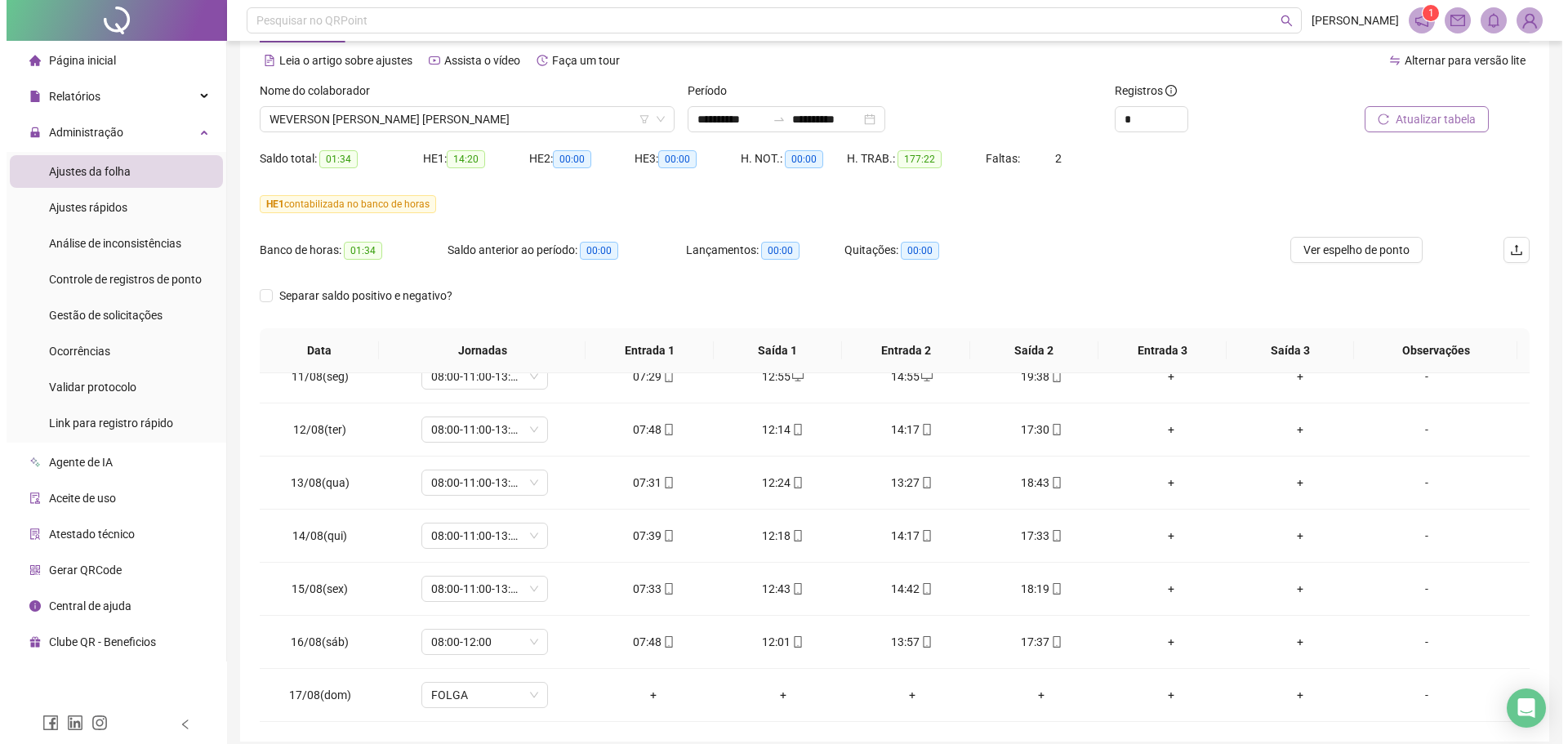
scroll to position [0, 0]
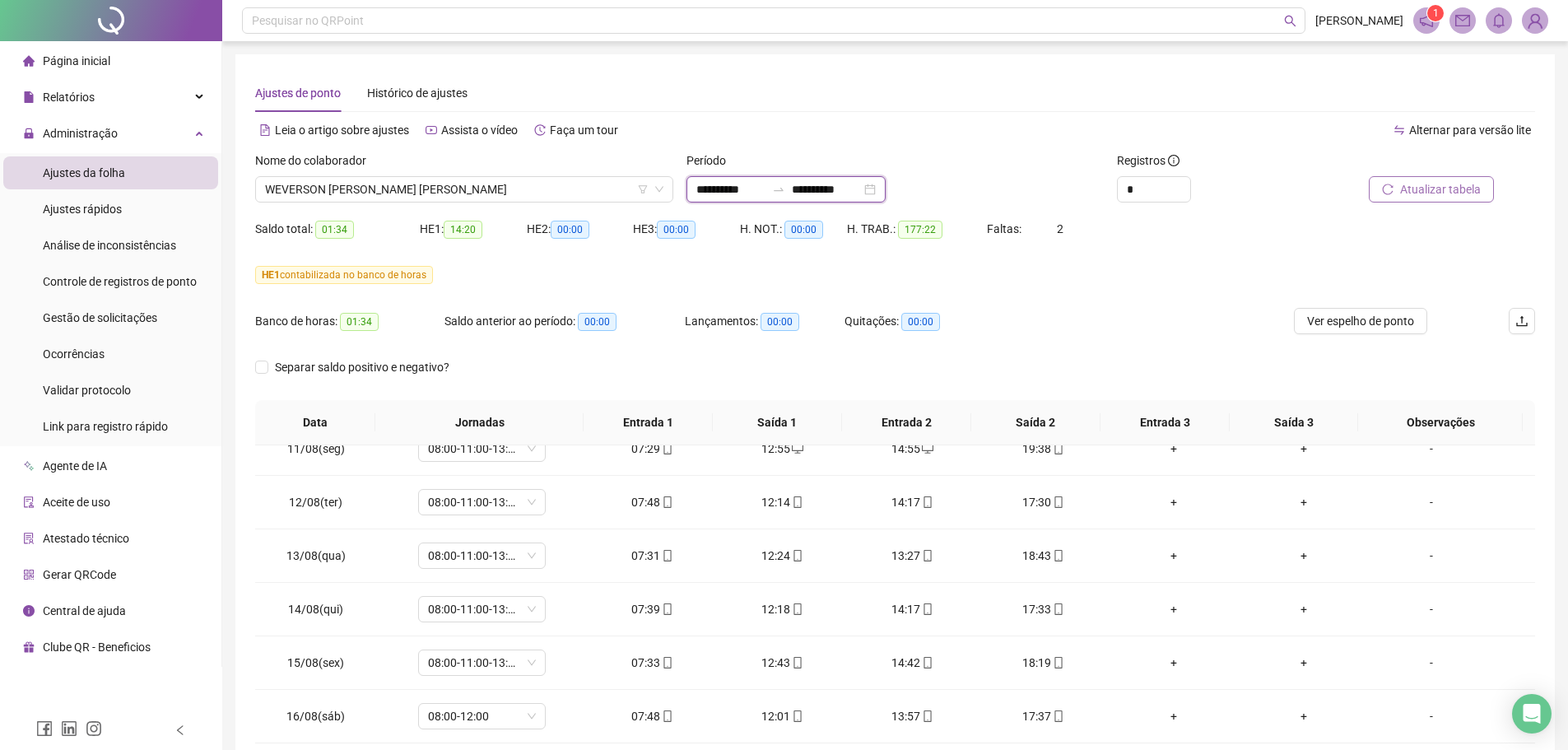
click at [736, 189] on input "**********" at bounding box center [731, 189] width 69 height 18
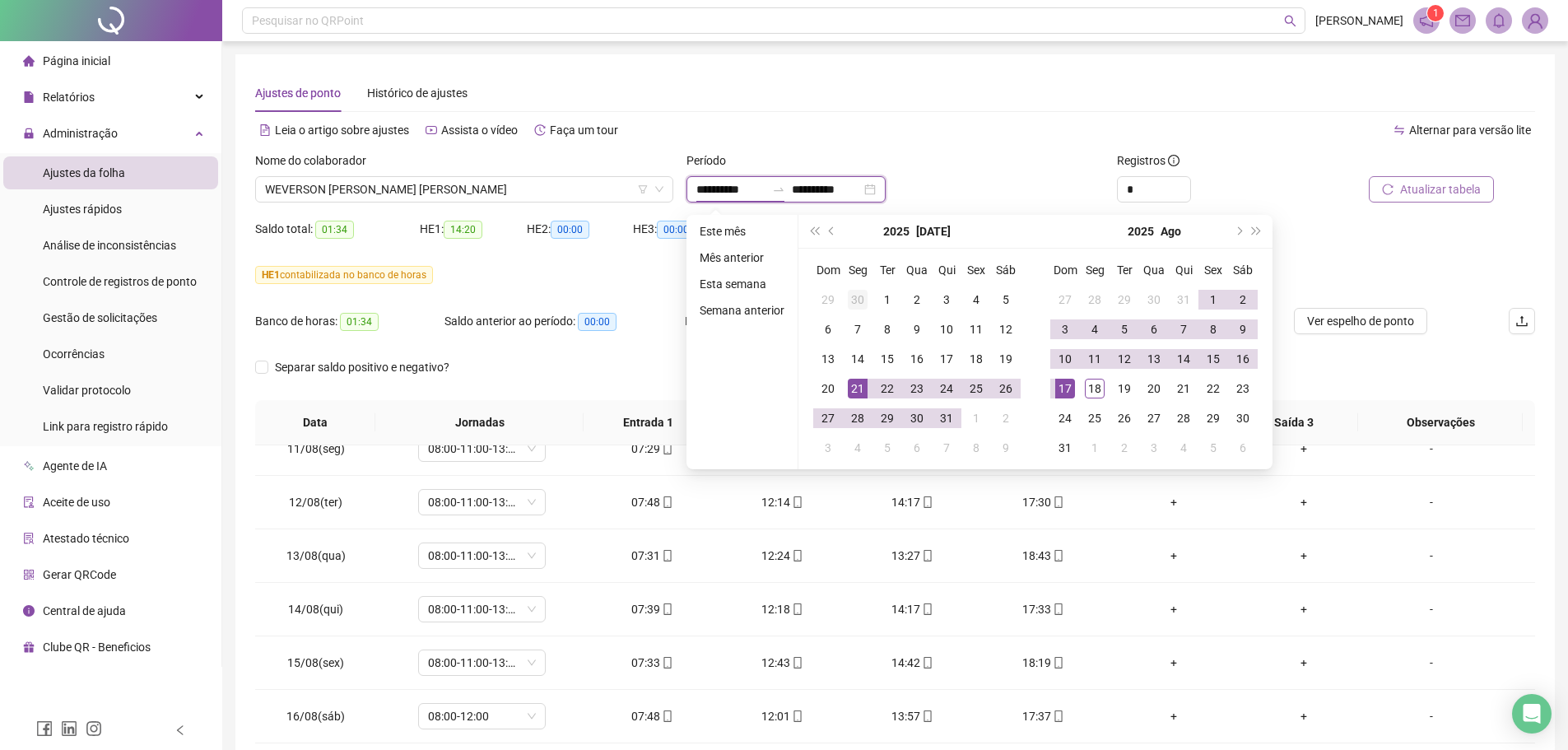
type input "**********"
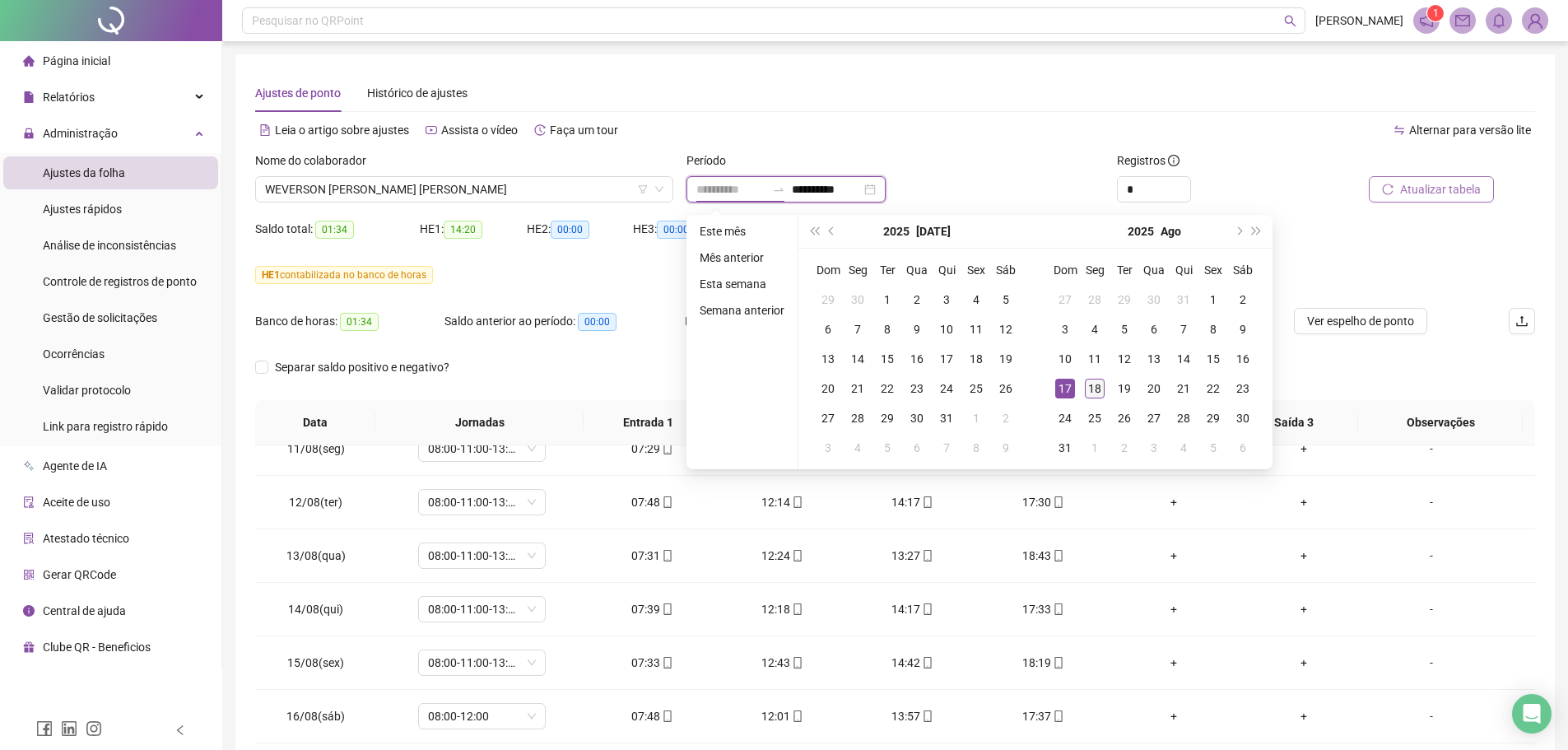
type input "**********"
click at [1088, 386] on div "18" at bounding box center [1095, 389] width 20 height 20
type input "**********"
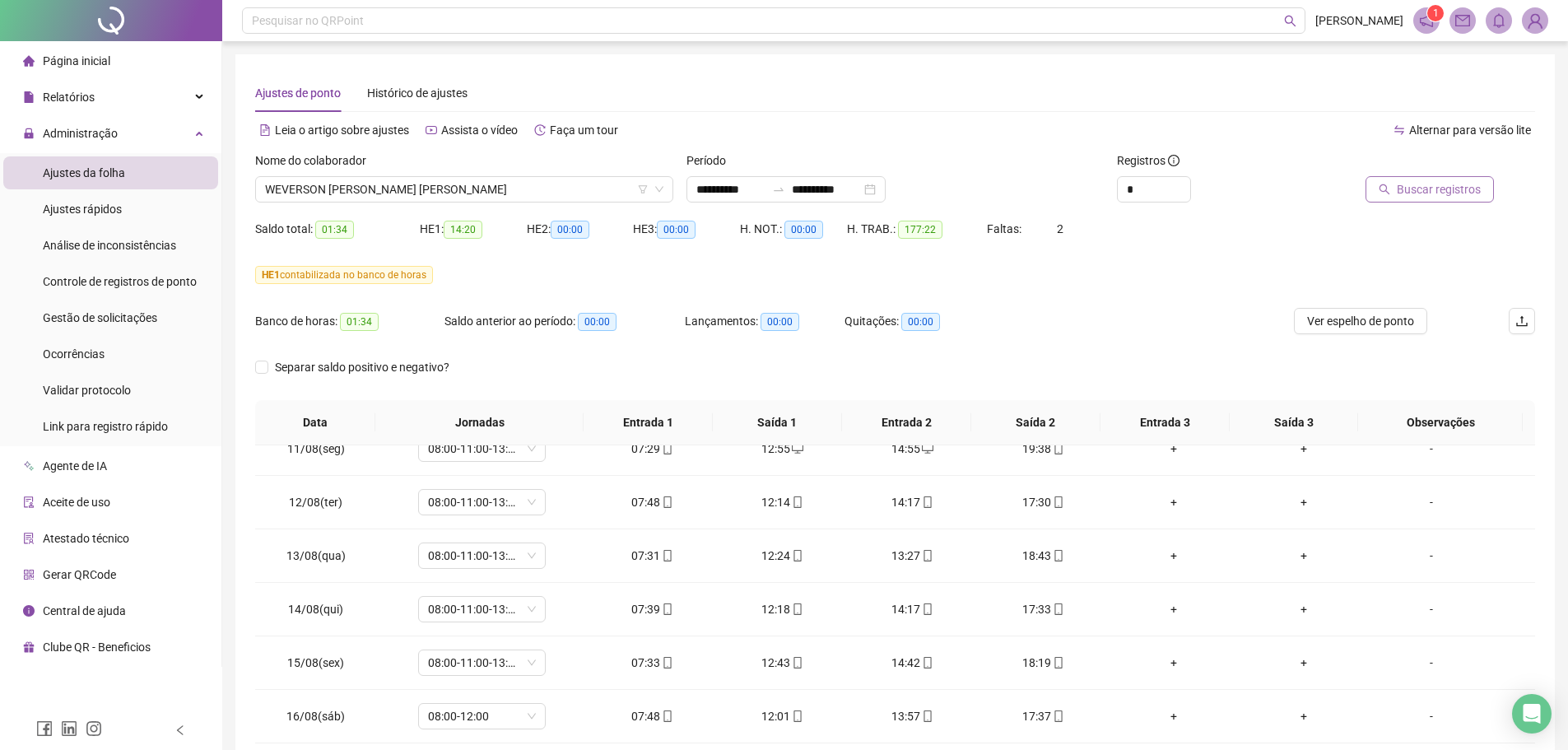
click at [1400, 183] on span "Buscar registros" at bounding box center [1438, 189] width 84 height 18
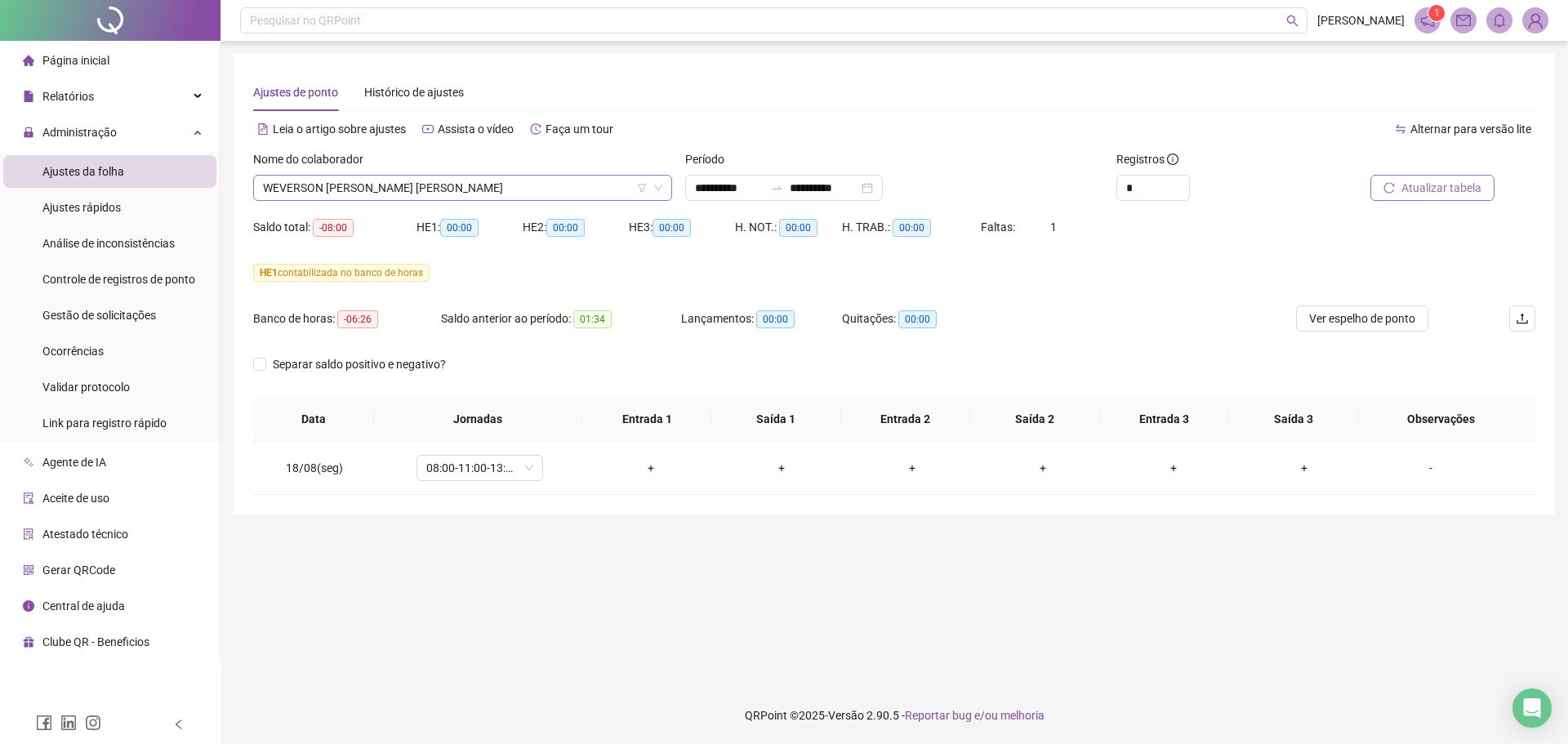
click at [342, 186] on span "WEVERSON [PERSON_NAME] [PERSON_NAME]" at bounding box center [463, 188] width 399 height 24
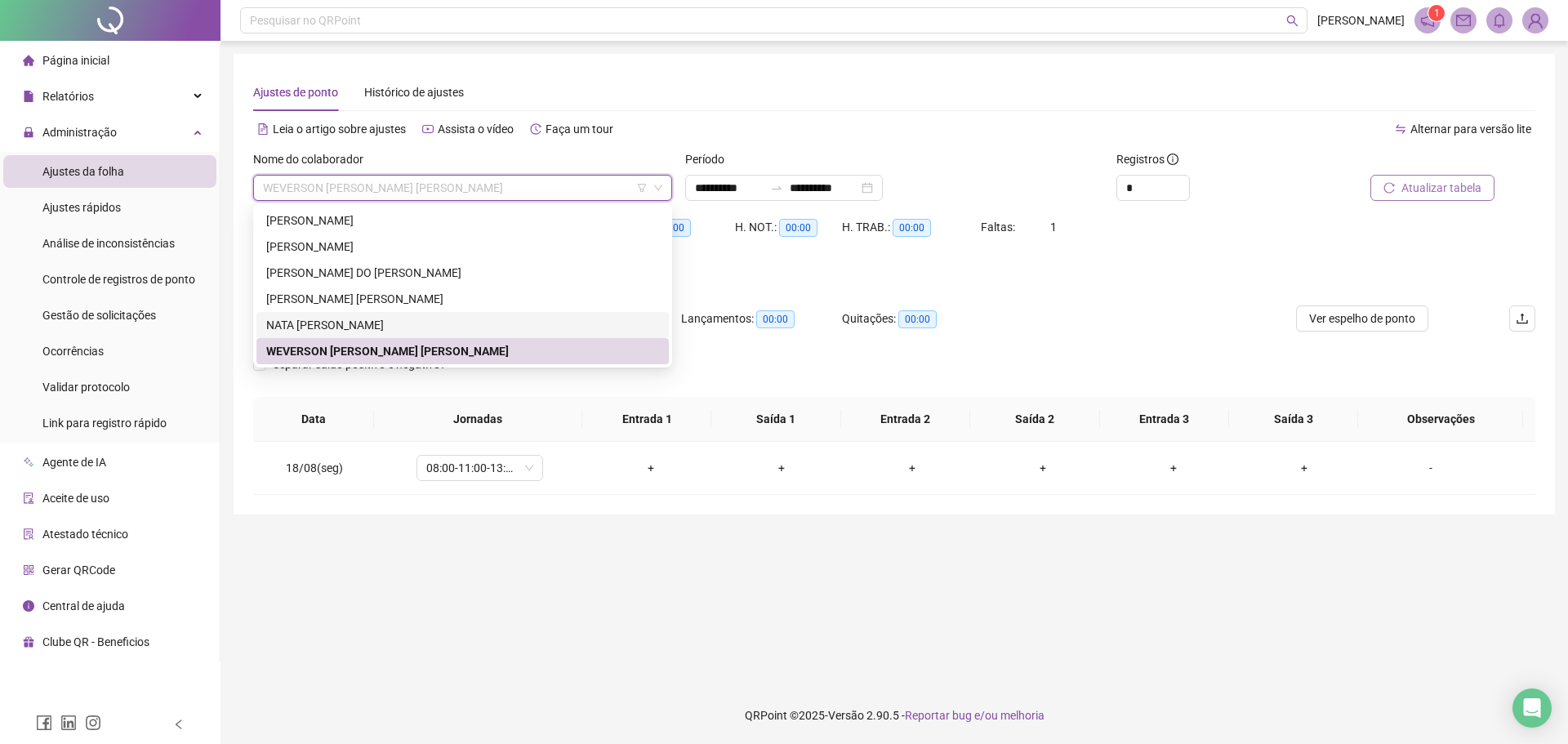
click at [353, 322] on div "NATA [PERSON_NAME]" at bounding box center [463, 325] width 392 height 18
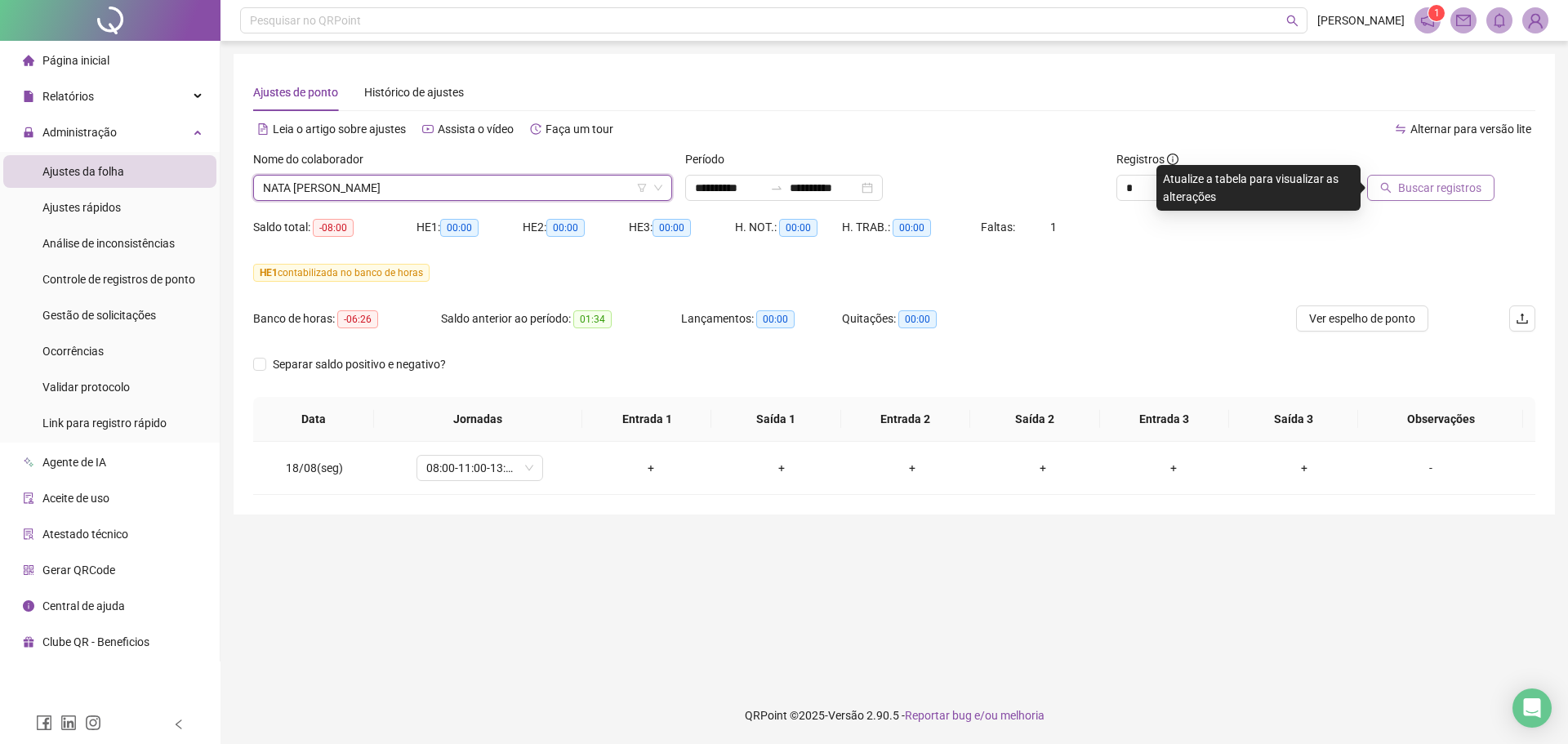
click at [1439, 200] on button "Buscar registros" at bounding box center [1431, 188] width 128 height 26
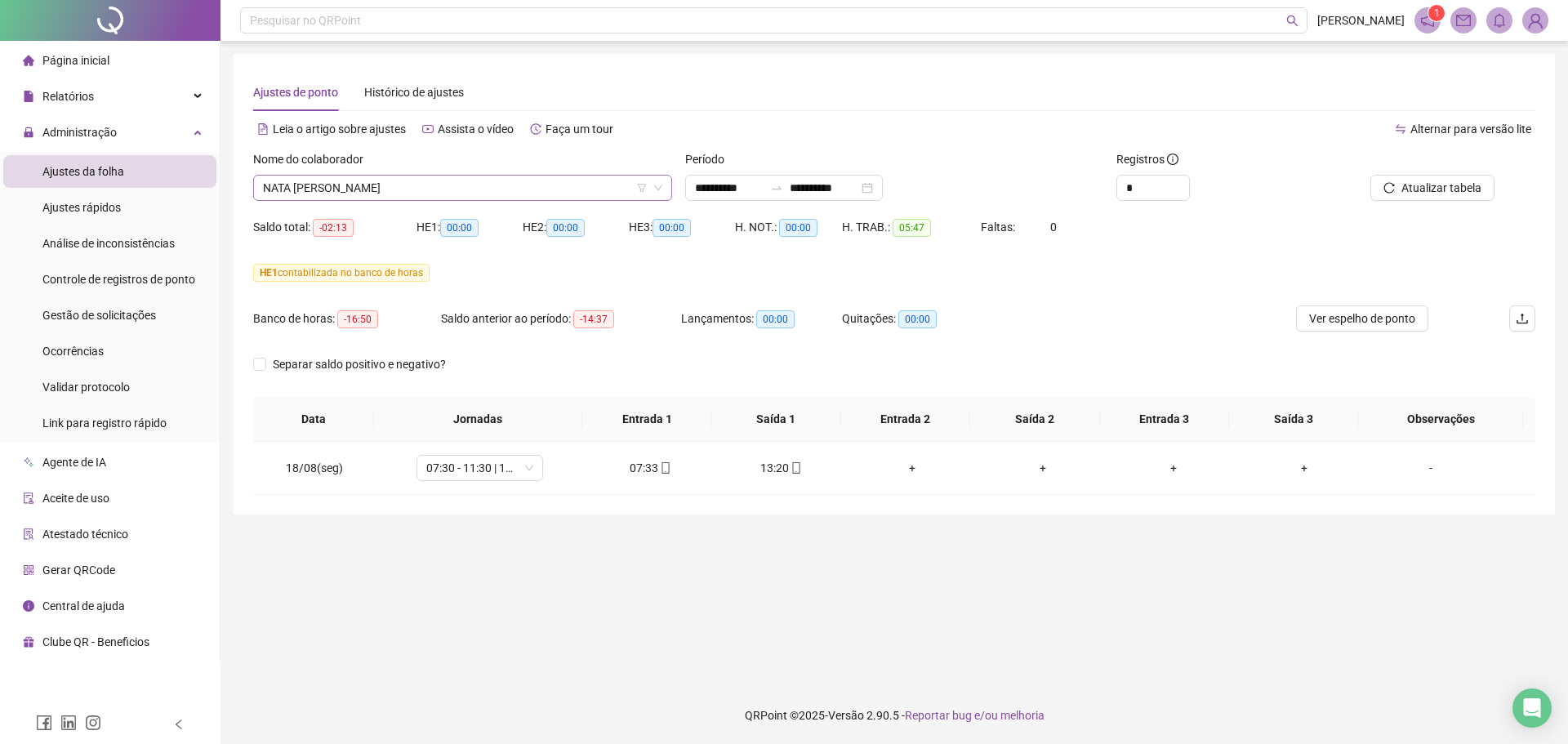
click at [459, 186] on span "NATA [PERSON_NAME]" at bounding box center [463, 188] width 399 height 24
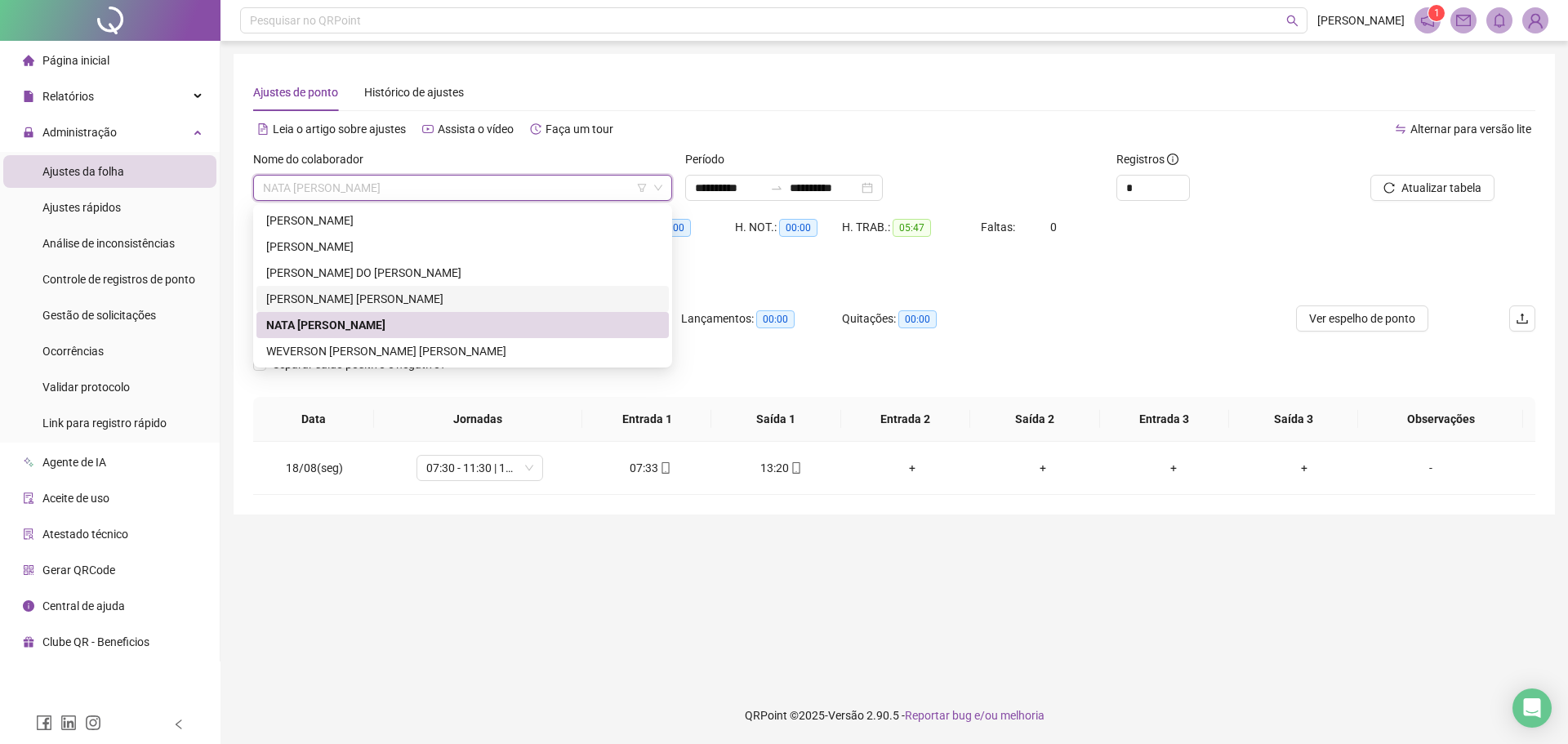
click at [346, 298] on div "[PERSON_NAME] [PERSON_NAME]" at bounding box center [463, 299] width 392 height 18
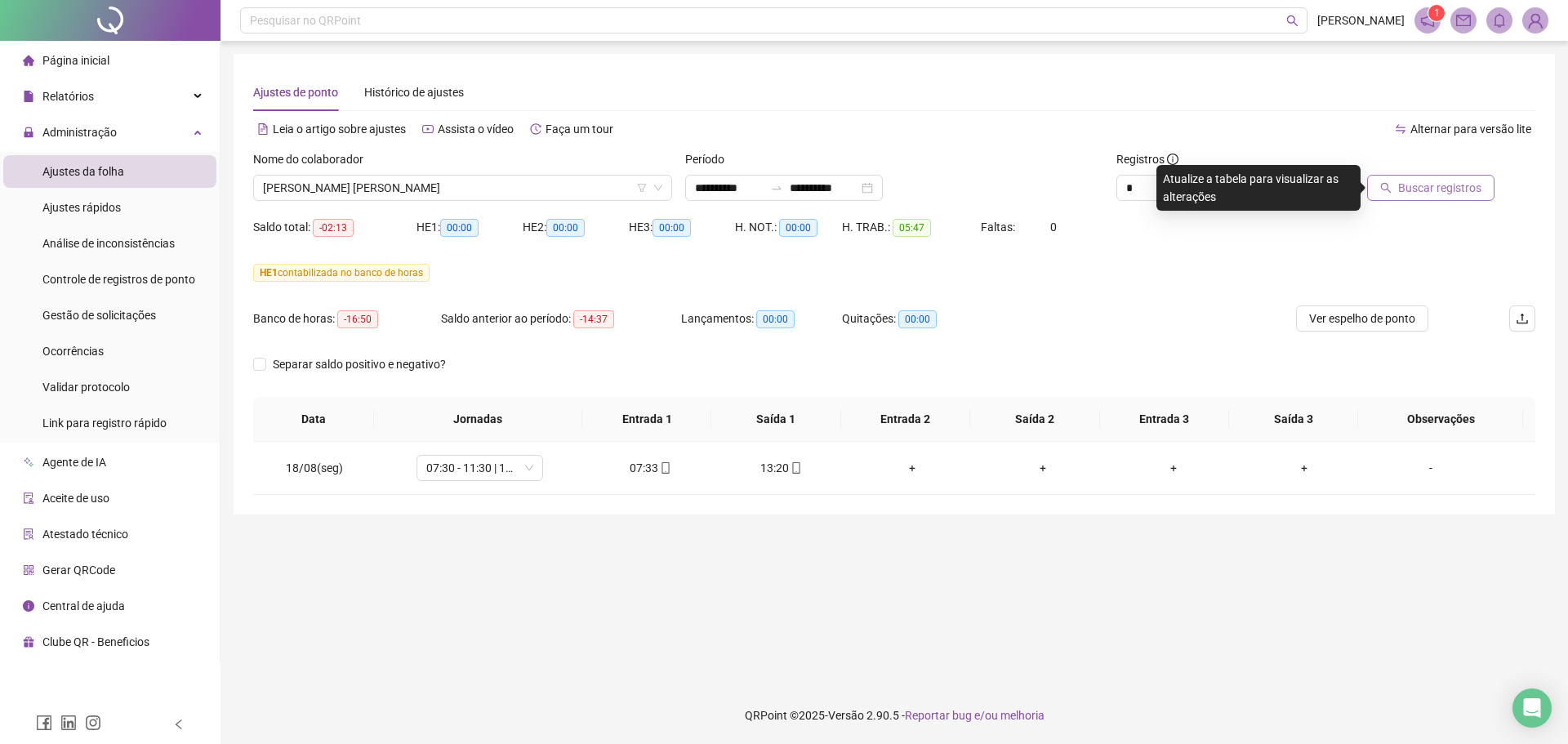
click at [1438, 191] on span "Buscar registros" at bounding box center [1440, 188] width 83 height 18
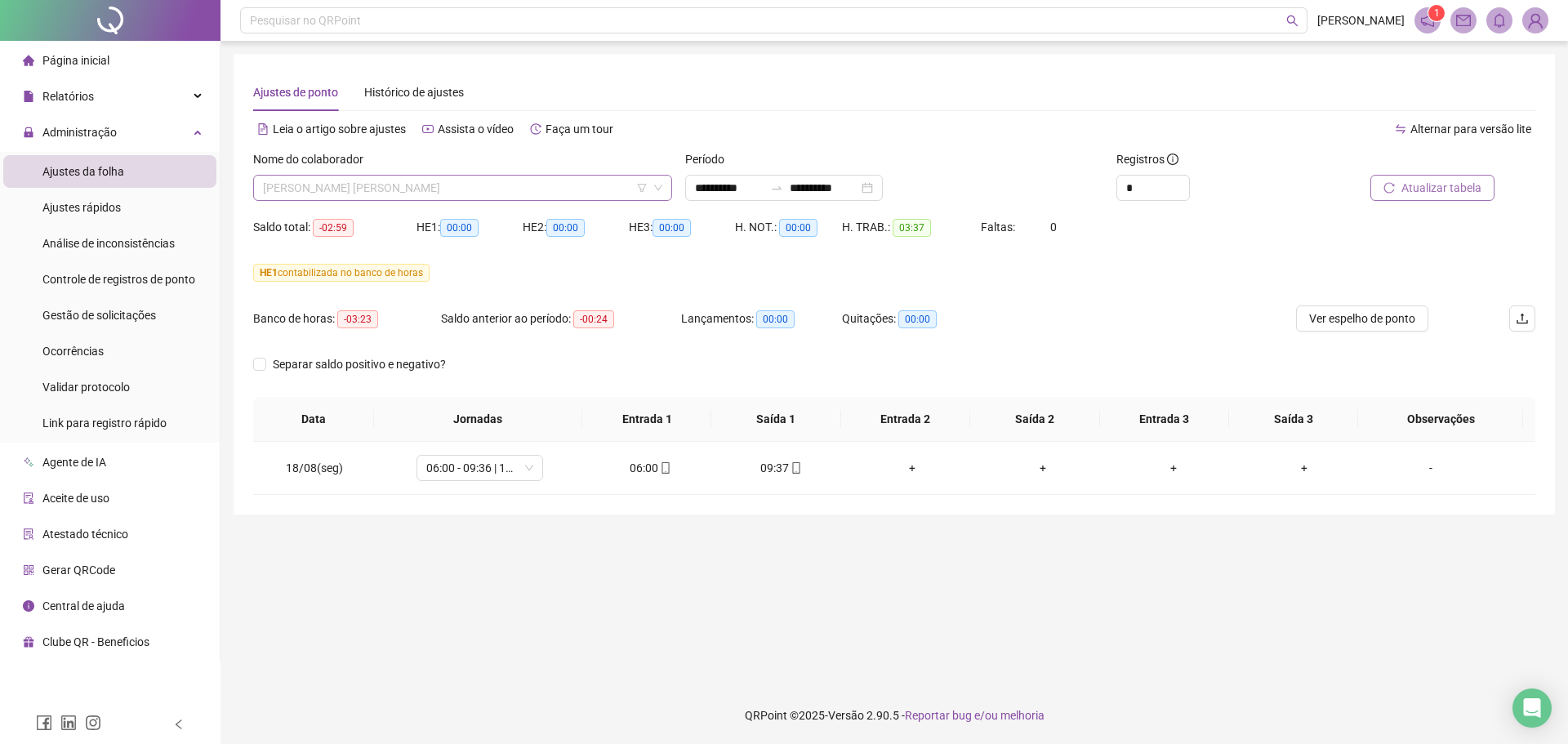
click at [398, 183] on span "[PERSON_NAME] [PERSON_NAME]" at bounding box center [463, 188] width 399 height 24
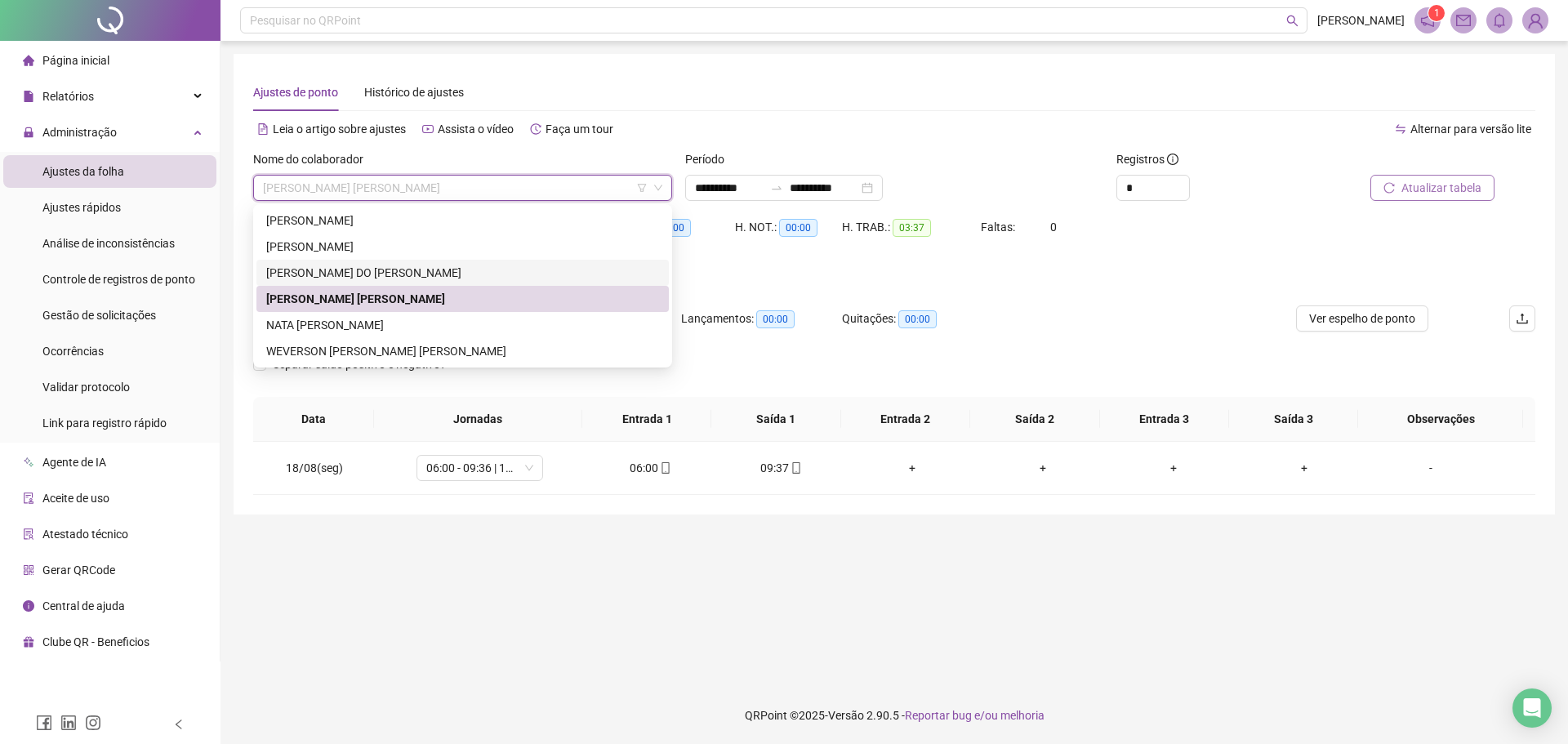
click at [368, 269] on div "[PERSON_NAME] DO [PERSON_NAME]" at bounding box center [463, 273] width 392 height 18
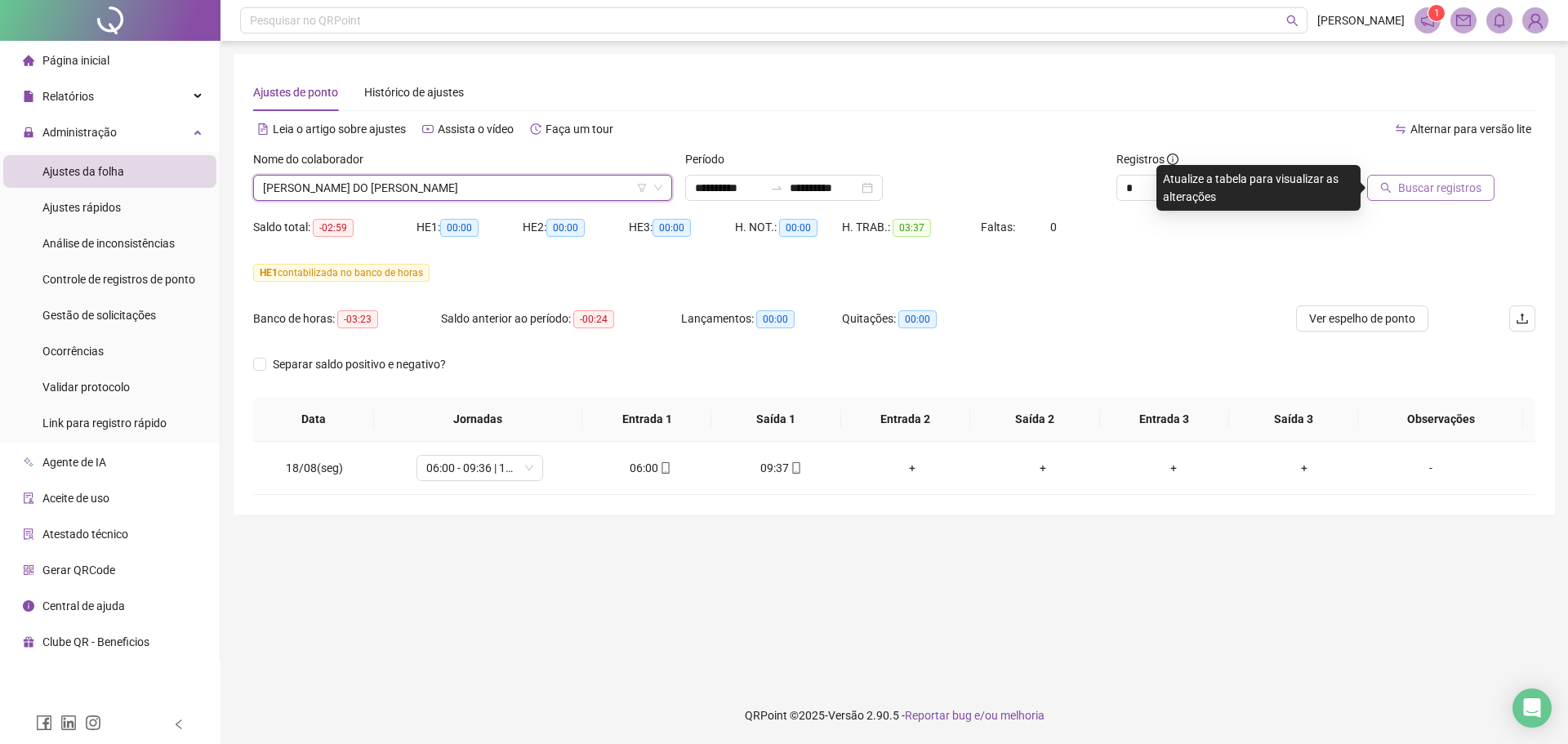
click at [1479, 187] on span "Buscar registros" at bounding box center [1440, 188] width 83 height 18
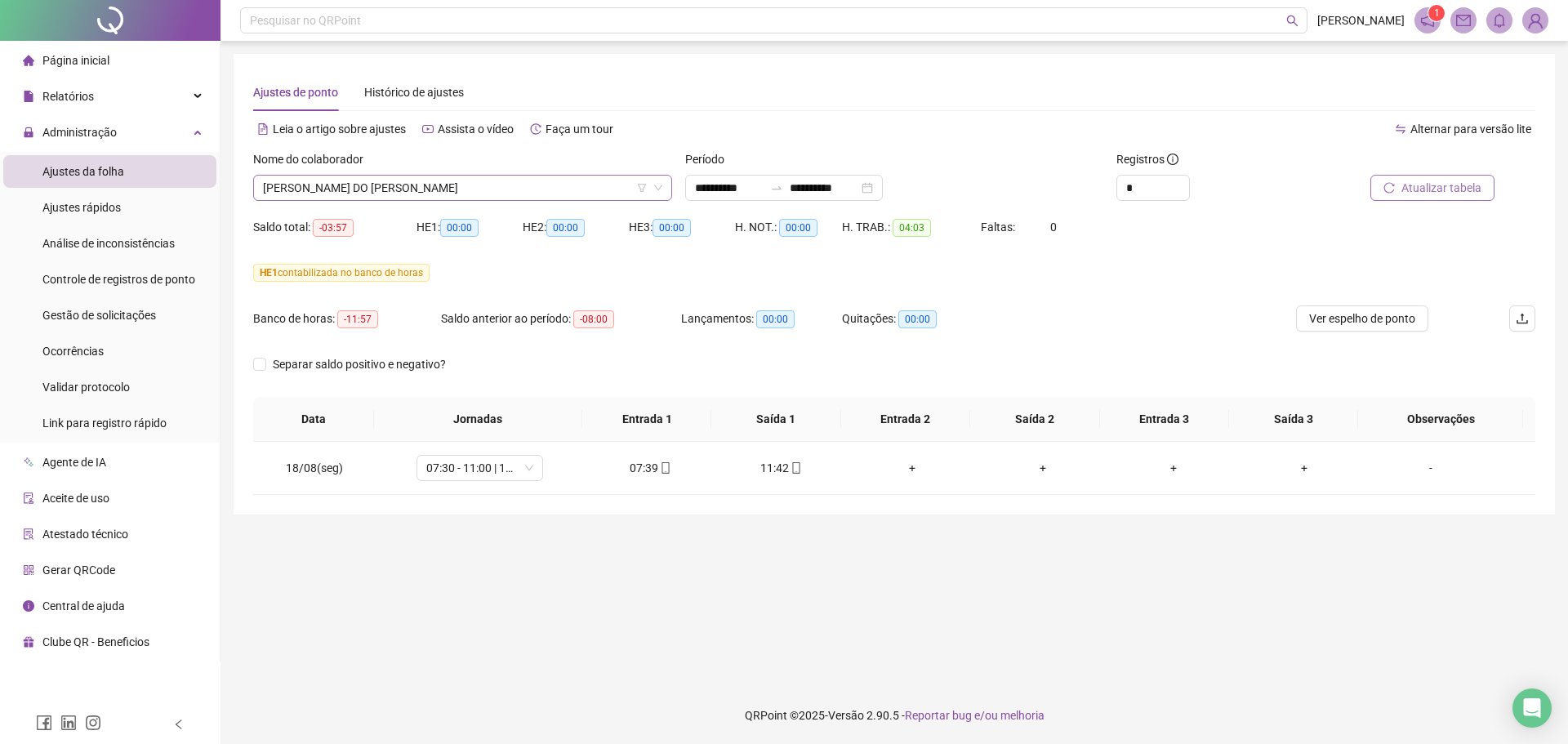
click at [363, 184] on span "[PERSON_NAME] DO [PERSON_NAME]" at bounding box center [463, 188] width 399 height 24
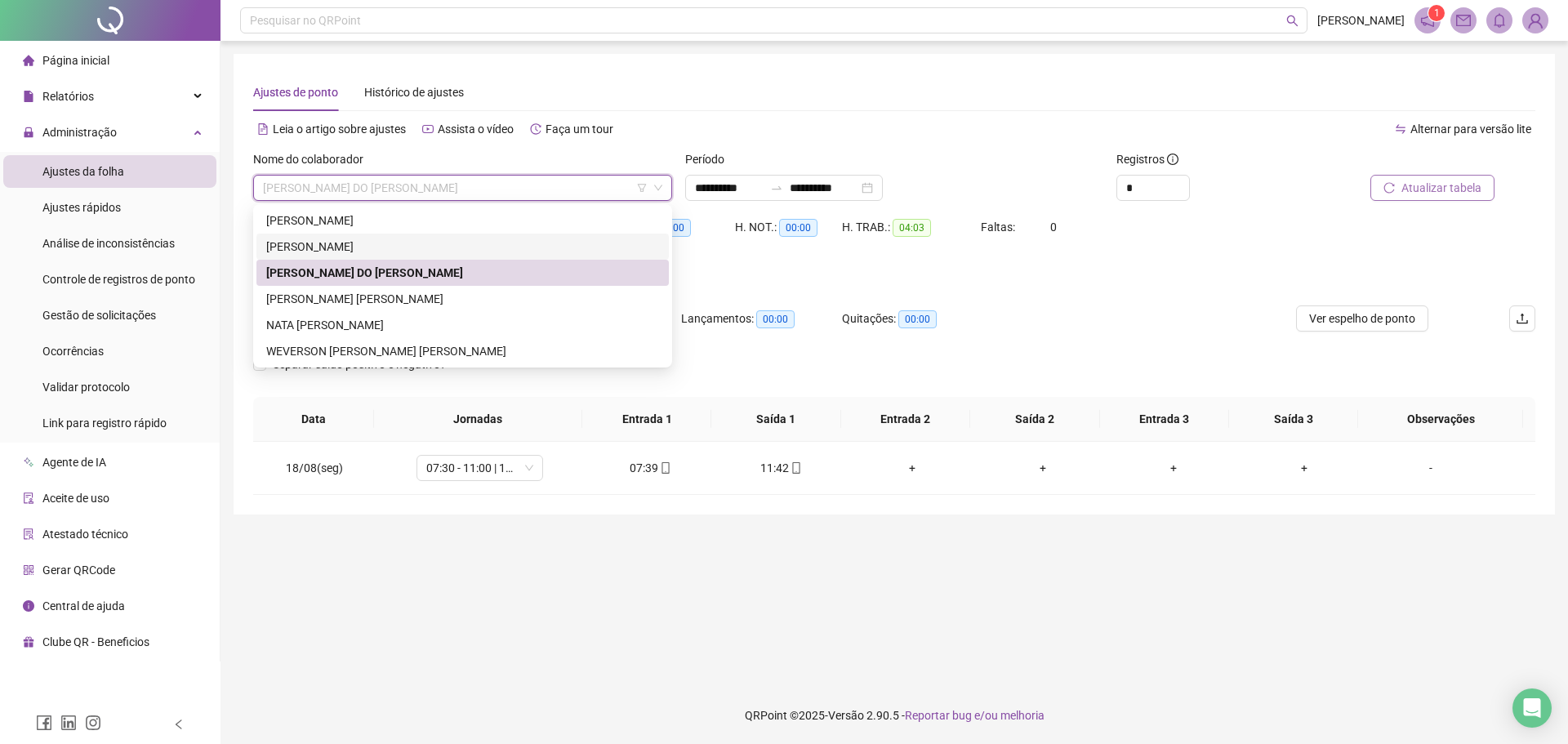
click at [349, 241] on div "[PERSON_NAME]" at bounding box center [463, 247] width 392 height 18
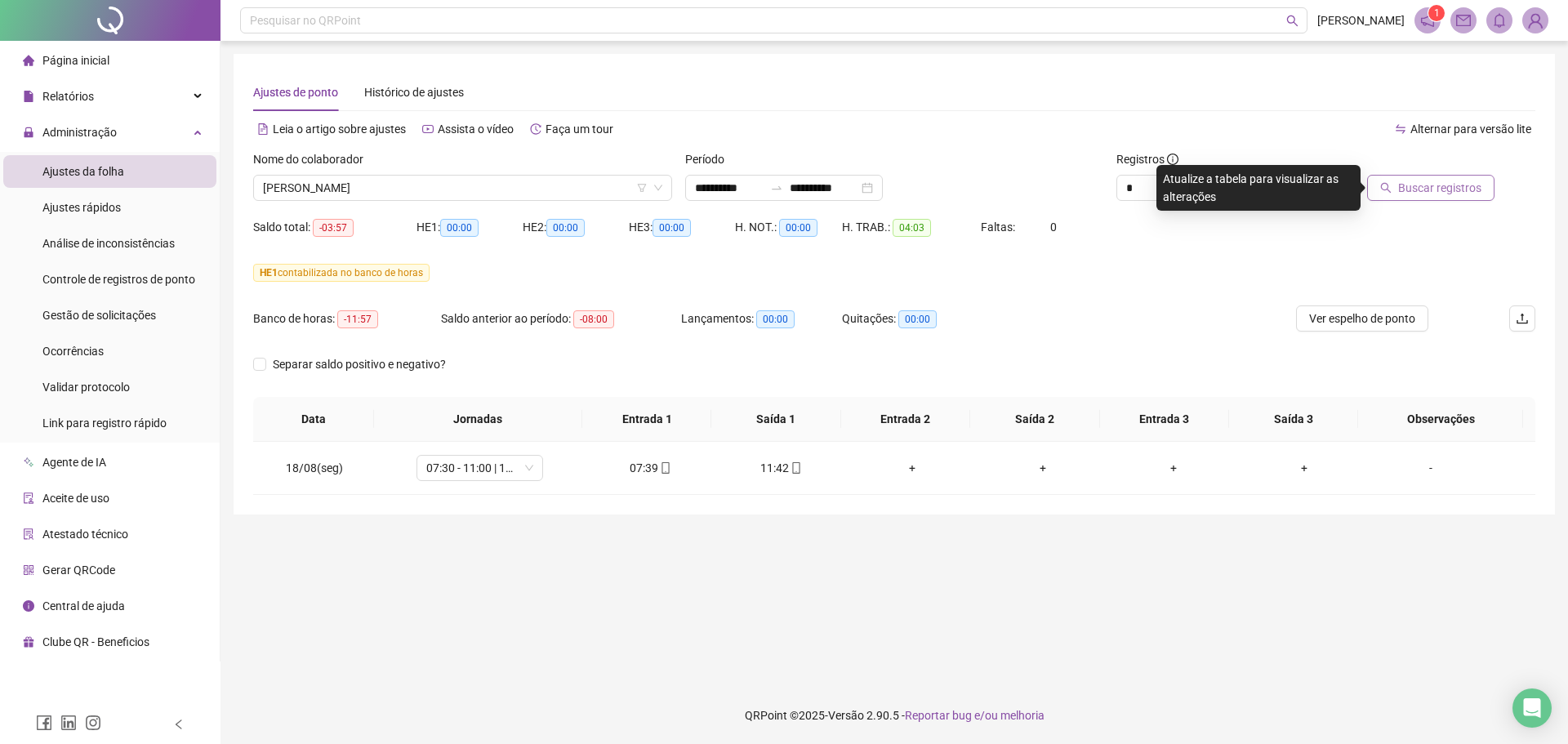
click at [1461, 187] on span "Buscar registros" at bounding box center [1440, 188] width 83 height 18
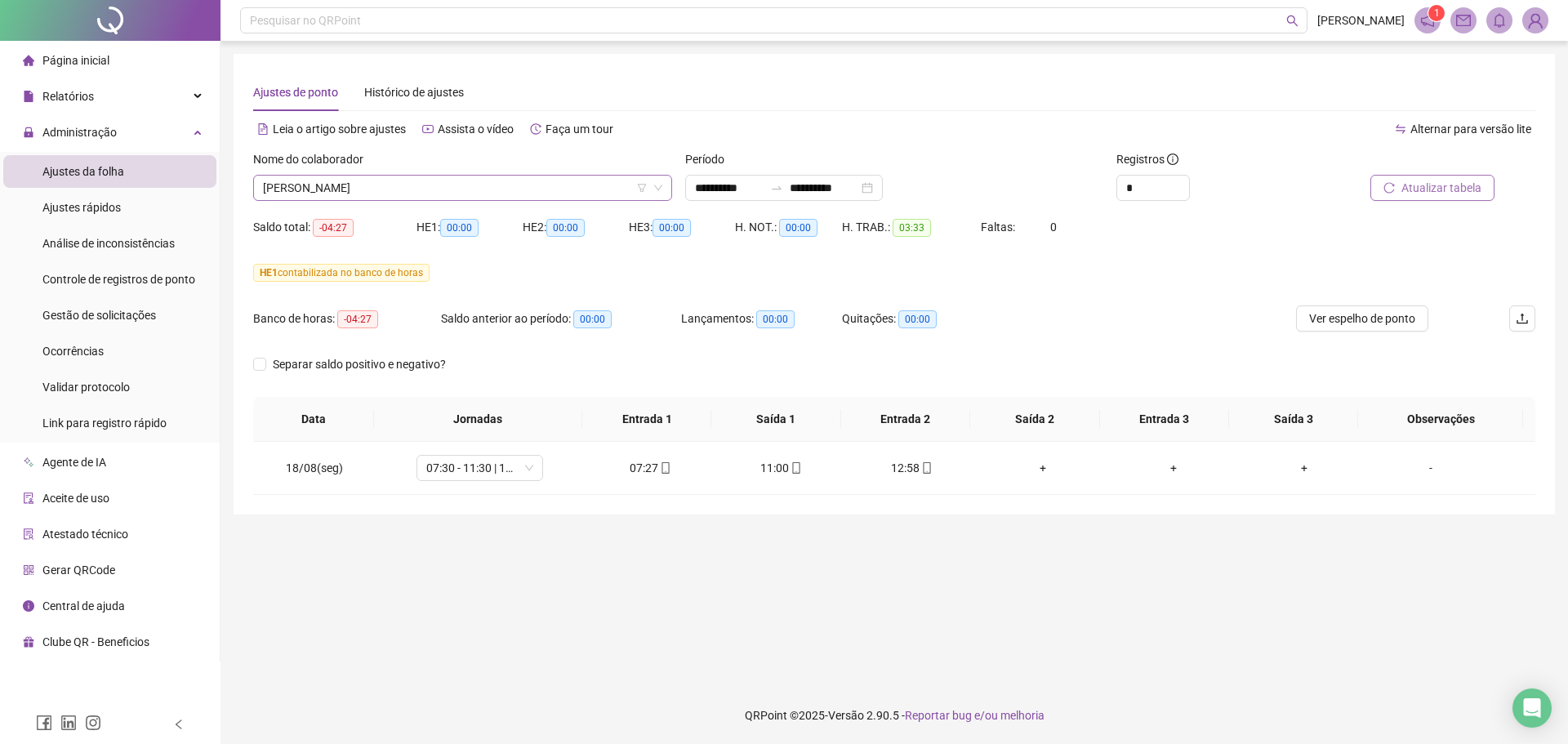
click at [419, 188] on span "[PERSON_NAME]" at bounding box center [463, 188] width 399 height 24
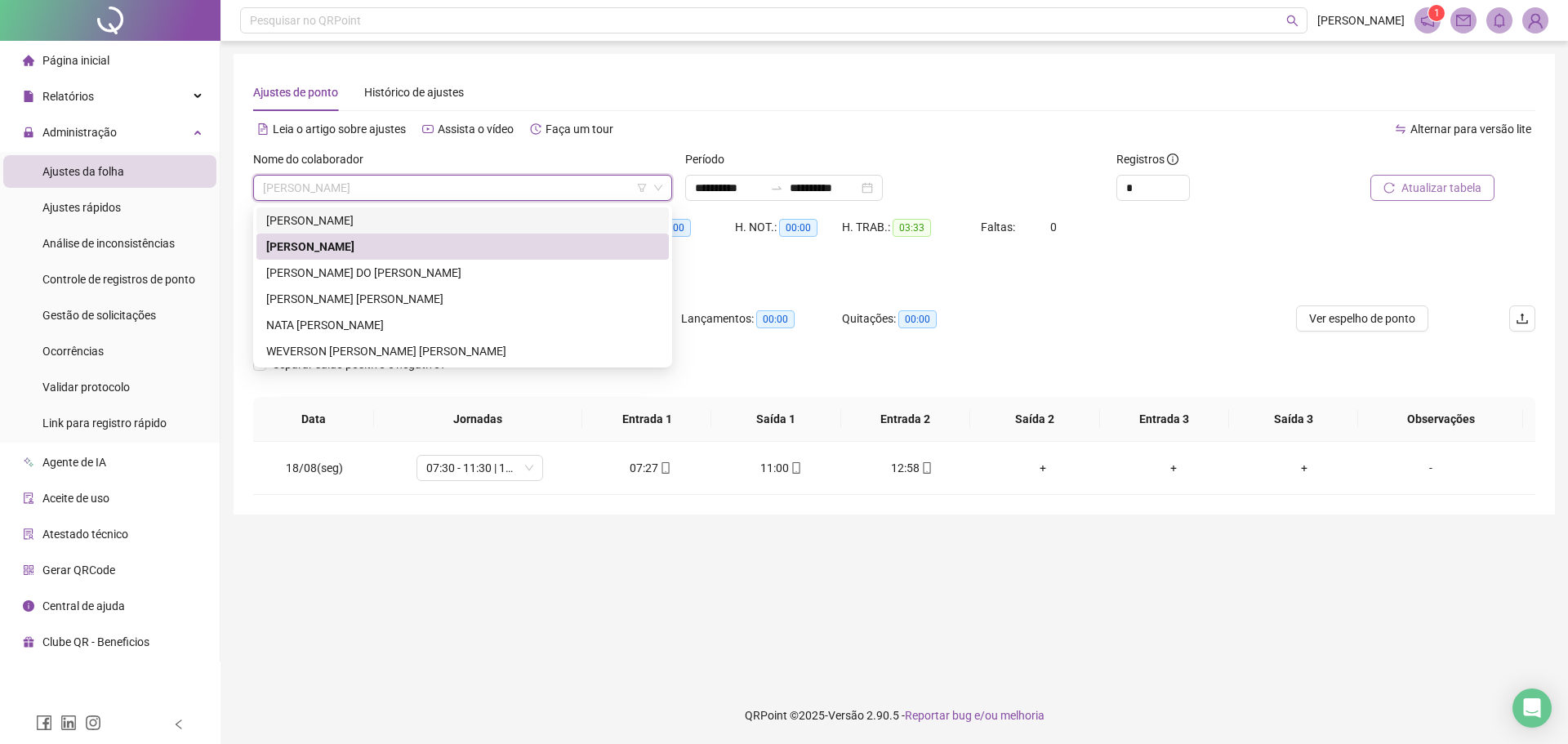
click at [322, 221] on div "[PERSON_NAME]" at bounding box center [463, 221] width 392 height 18
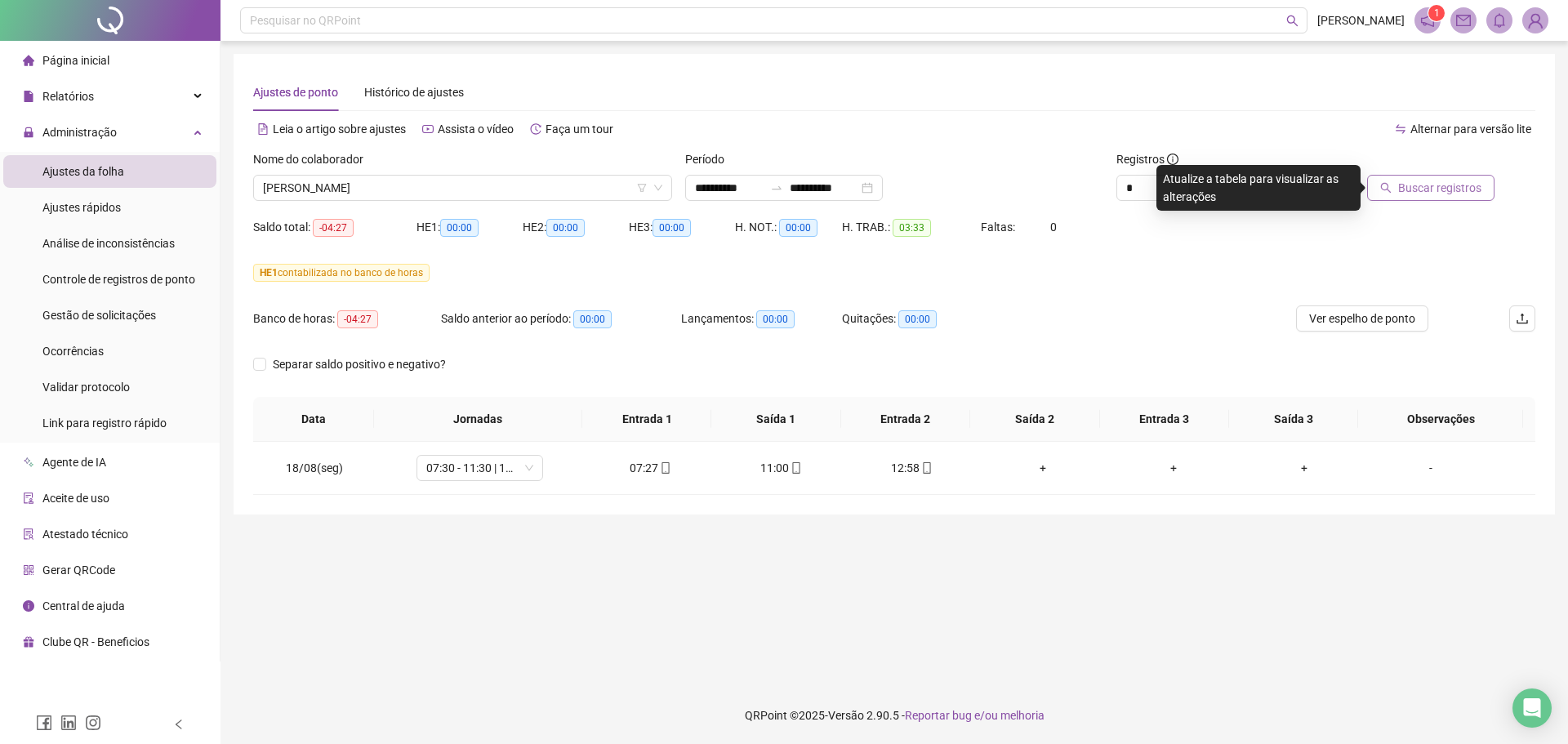
click at [1470, 195] on span "Buscar registros" at bounding box center [1440, 188] width 83 height 18
